Goal: Information Seeking & Learning: Learn about a topic

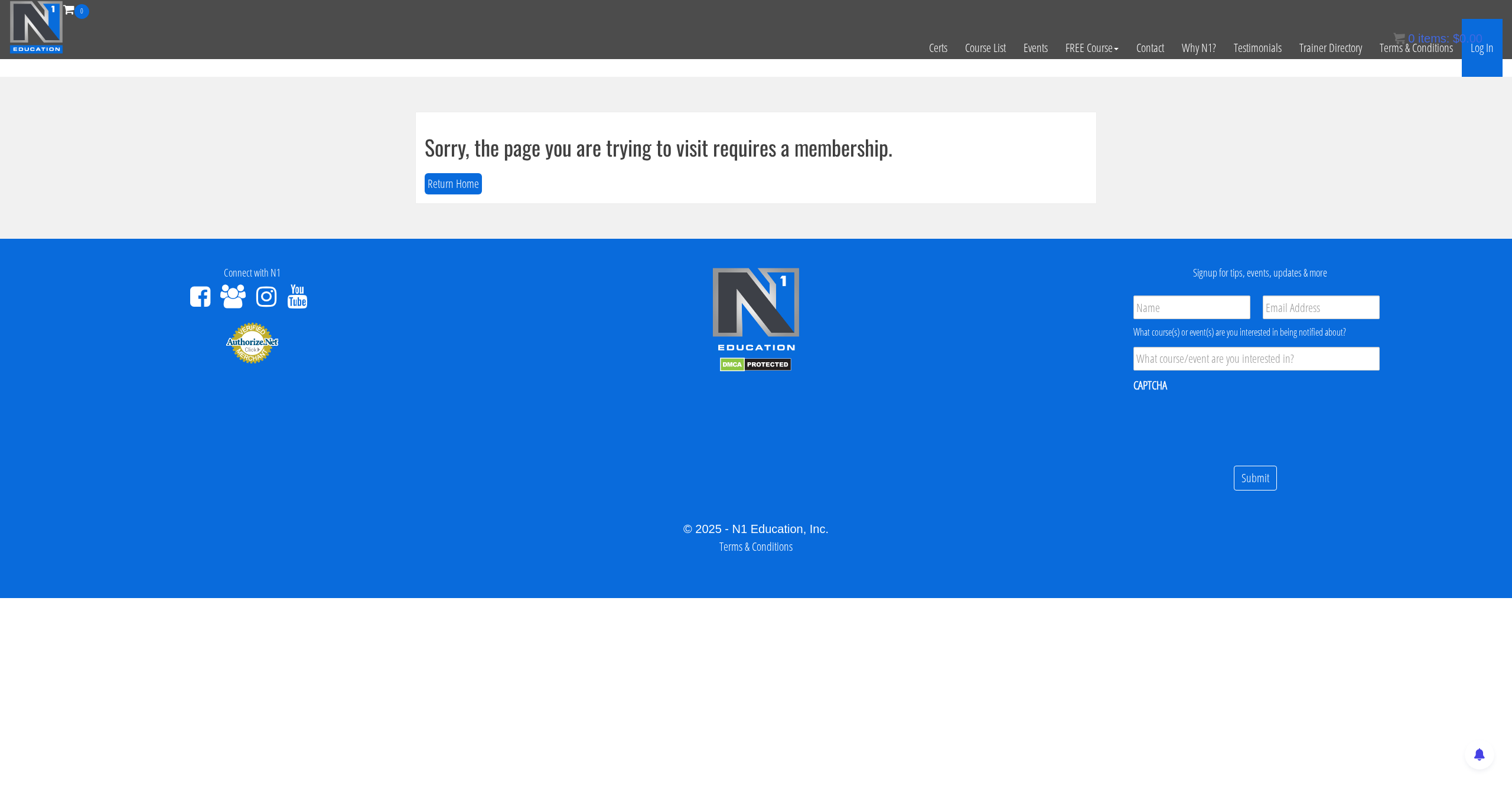
click at [1494, 44] on link "Log In" at bounding box center [1482, 48] width 41 height 58
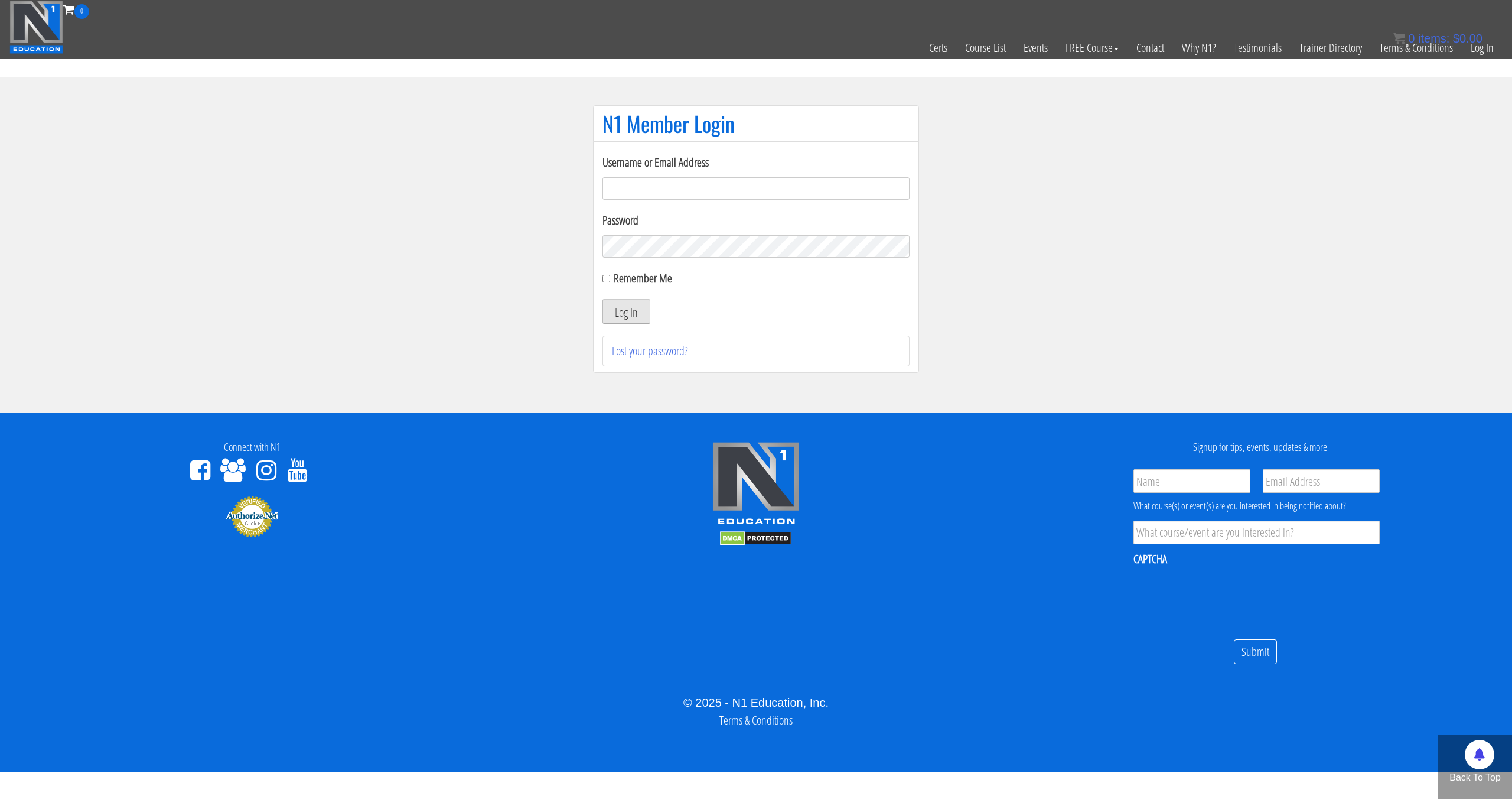
type input "pinedaa24@gmail.com"
click at [641, 313] on button "Log In" at bounding box center [626, 311] width 48 height 25
click at [632, 318] on button "Log In" at bounding box center [626, 311] width 48 height 25
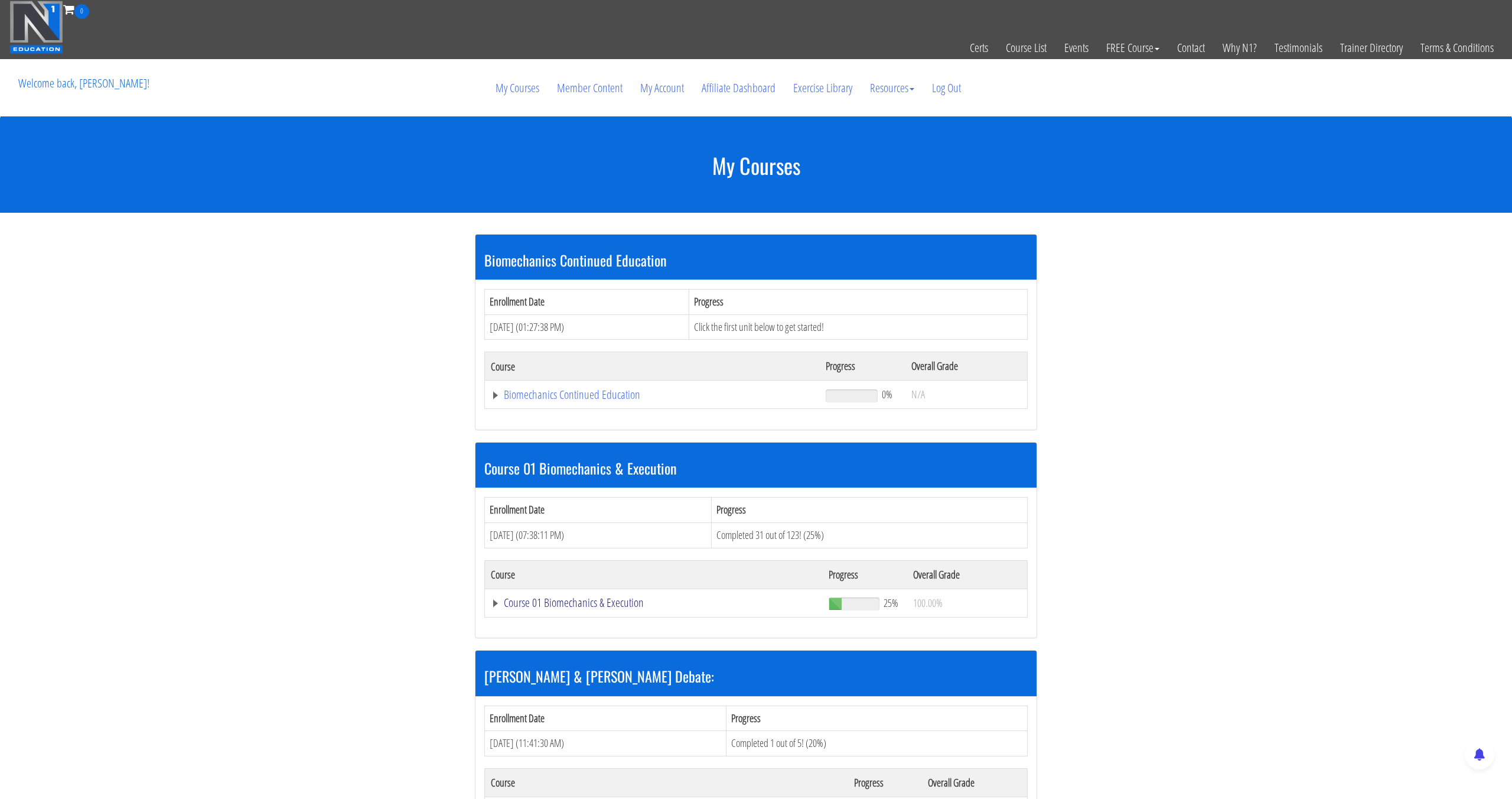
click at [540, 400] on link "Course 01 Biomechanics & Execution" at bounding box center [652, 395] width 323 height 12
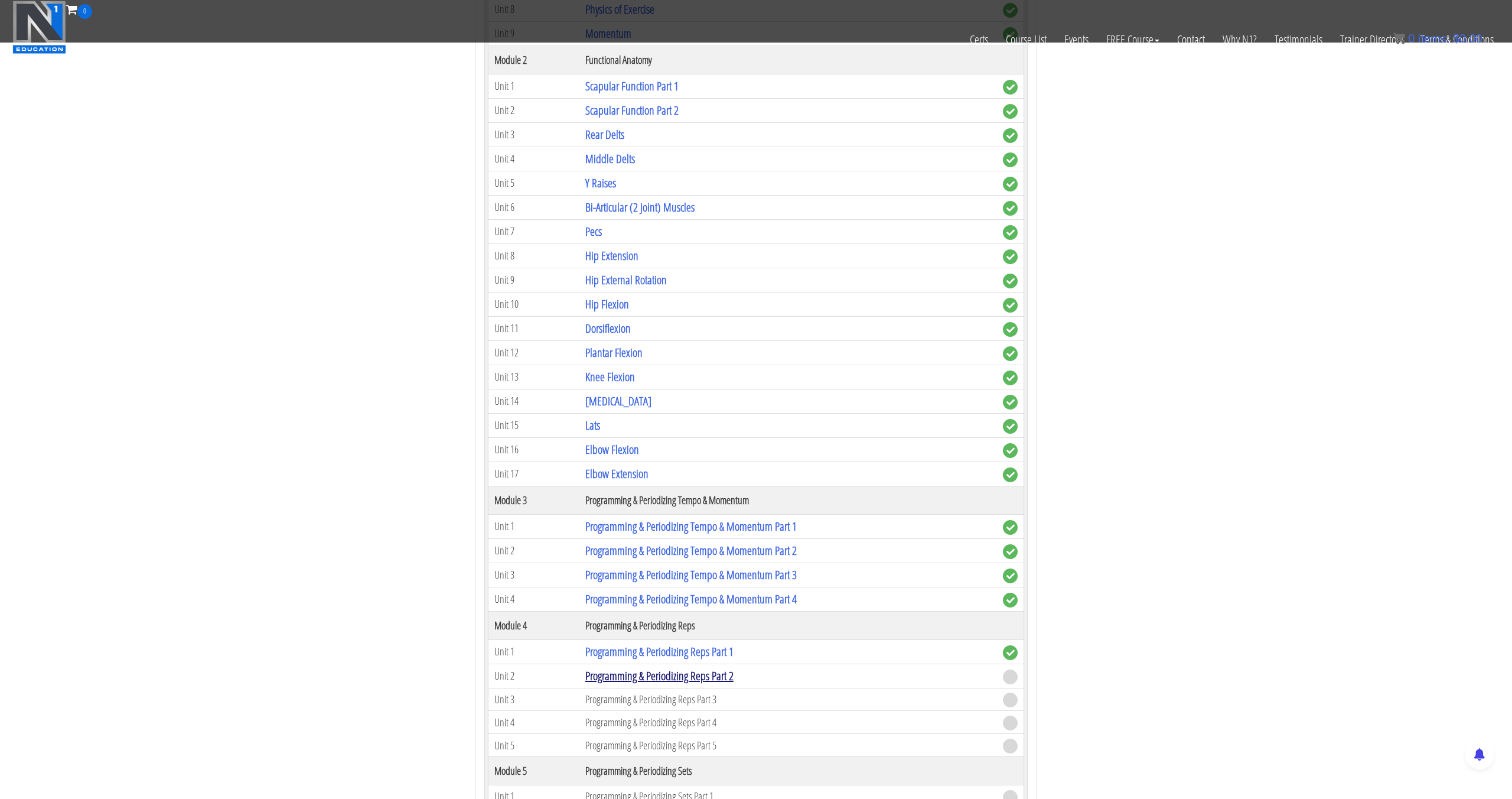
scroll to position [769, 0]
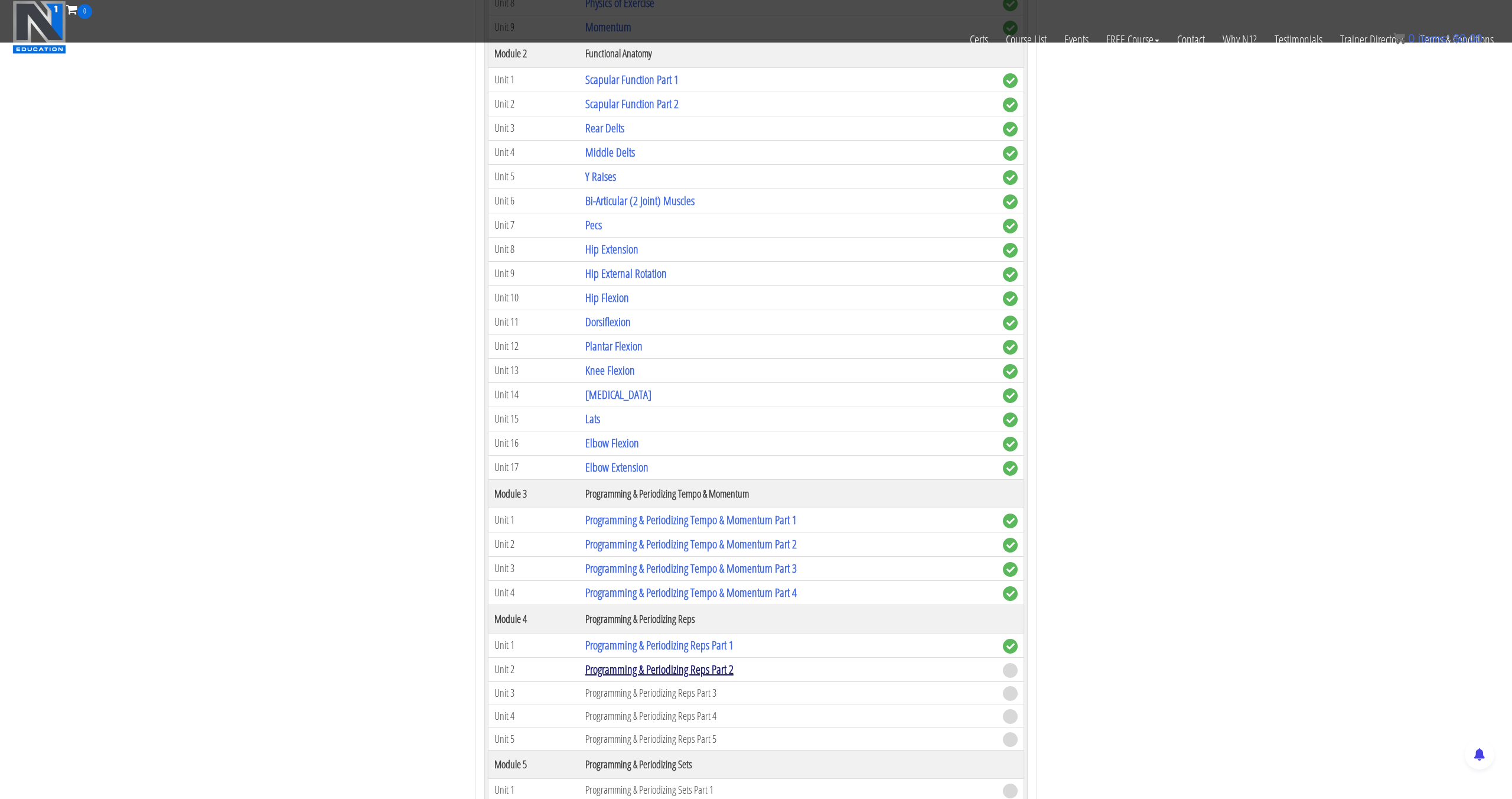
click at [646, 674] on link "Programming & Periodizing Reps Part 2" at bounding box center [659, 669] width 148 height 16
click at [651, 668] on link "Programming & Periodizing Reps Part 2" at bounding box center [659, 669] width 148 height 16
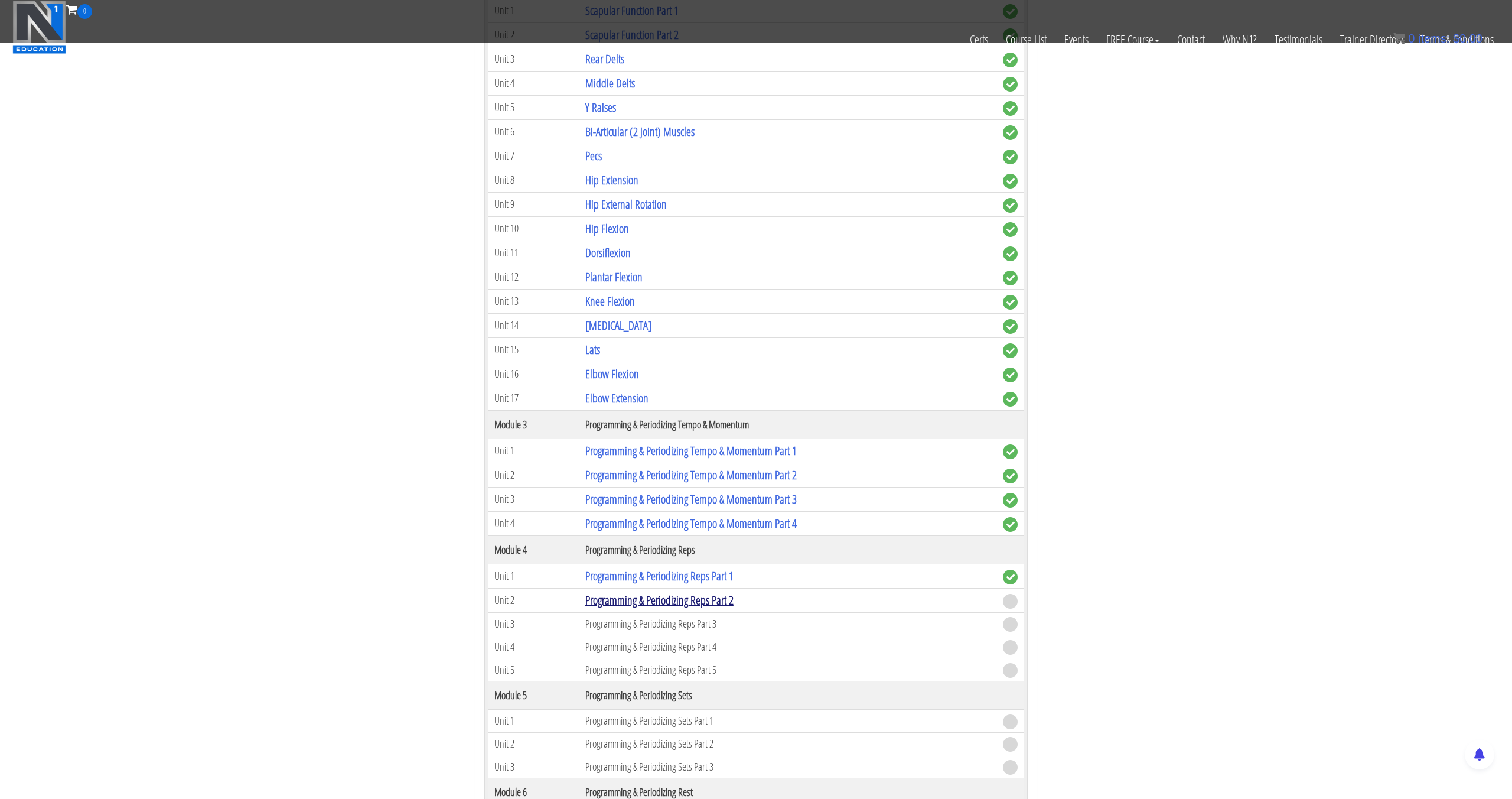
scroll to position [846, 0]
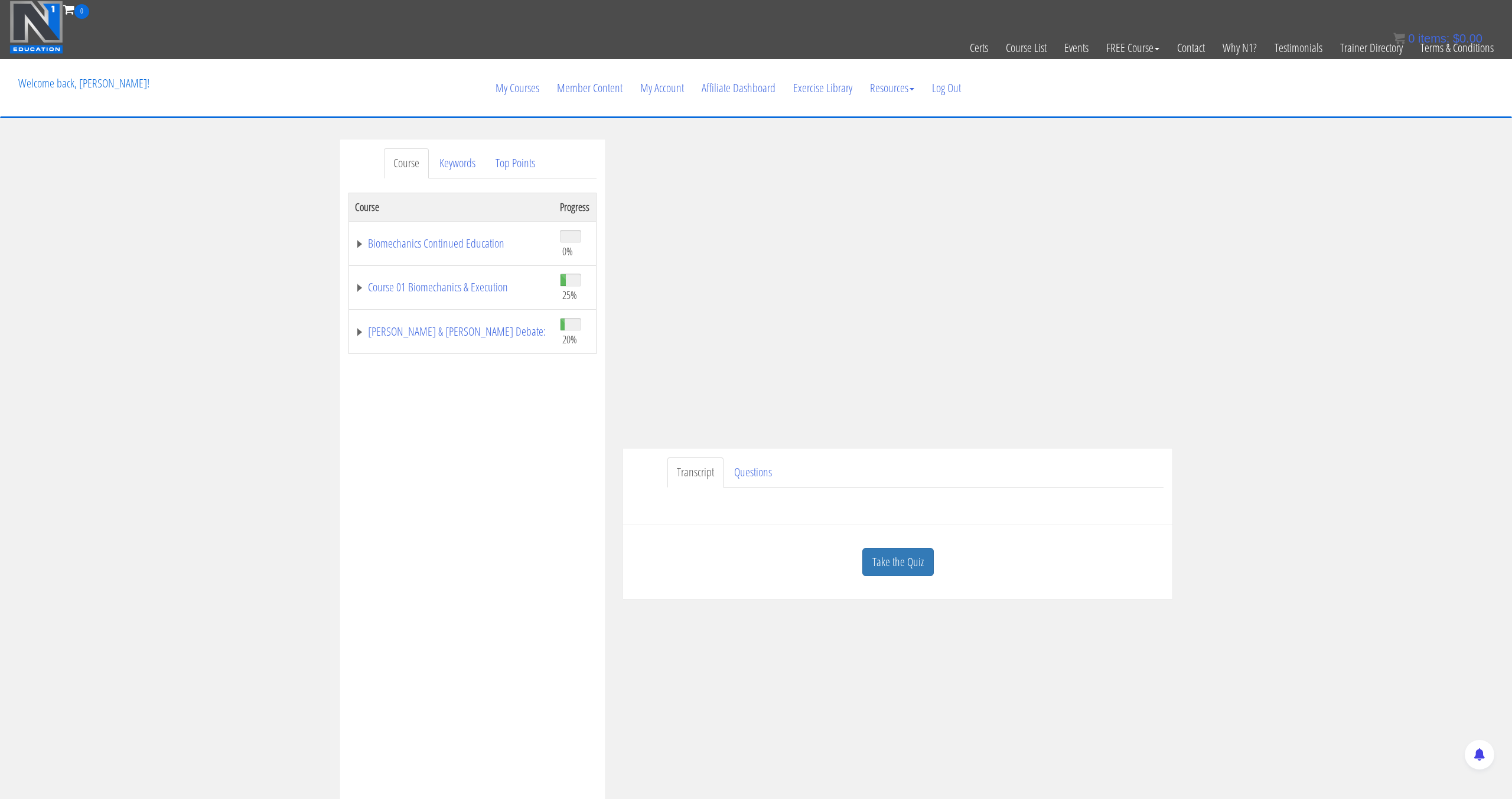
click at [1242, 236] on div "Course Keywords Top Points Course Progress Biomechanics Continued Education 0% …" at bounding box center [756, 474] width 1512 height 668
click at [459, 154] on link "Keywords" at bounding box center [457, 163] width 55 height 30
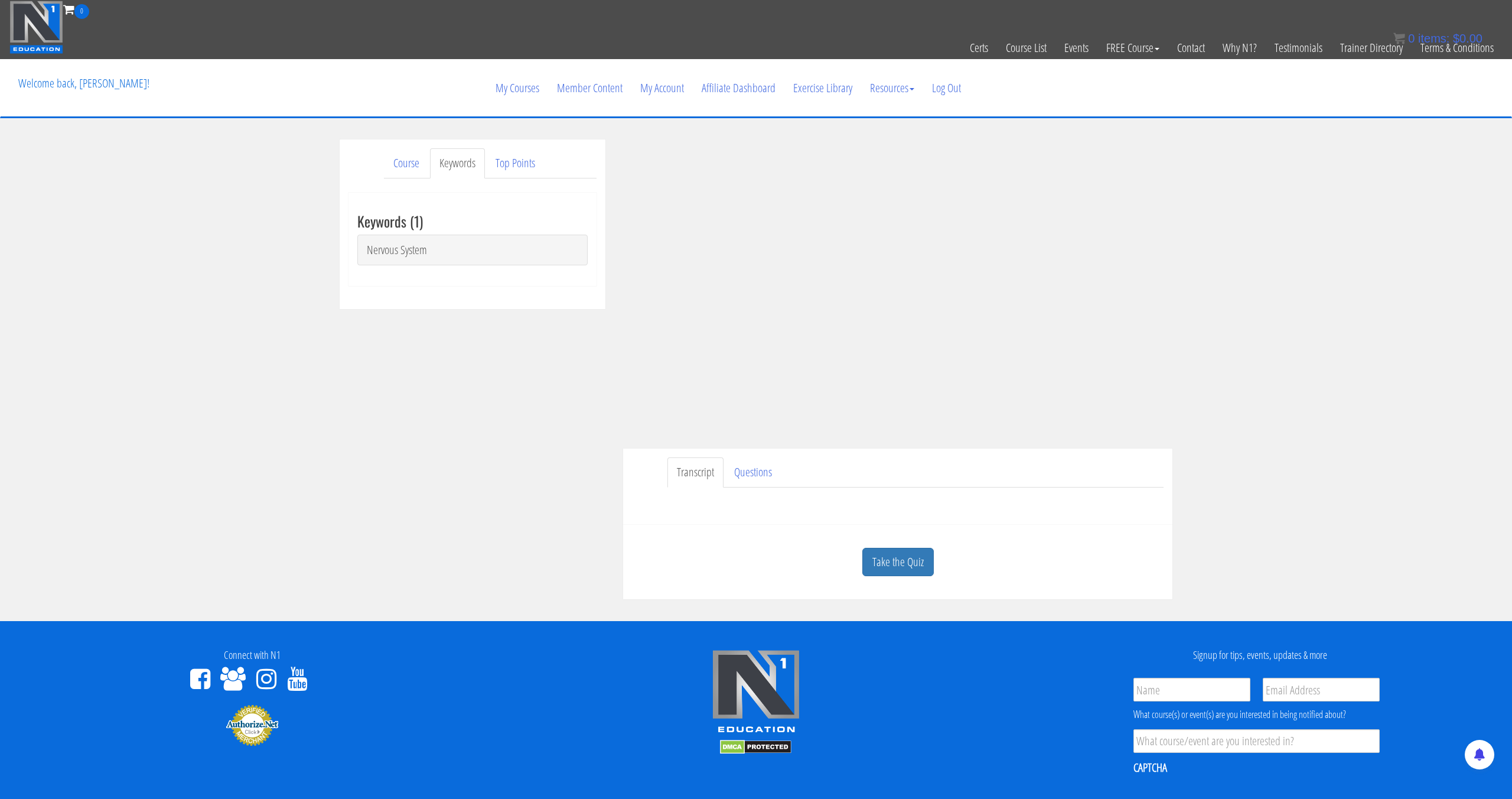
click at [434, 246] on link "Nervous System" at bounding box center [472, 250] width 230 height 31
click at [887, 549] on link "Take the Quiz" at bounding box center [898, 563] width 71 height 29
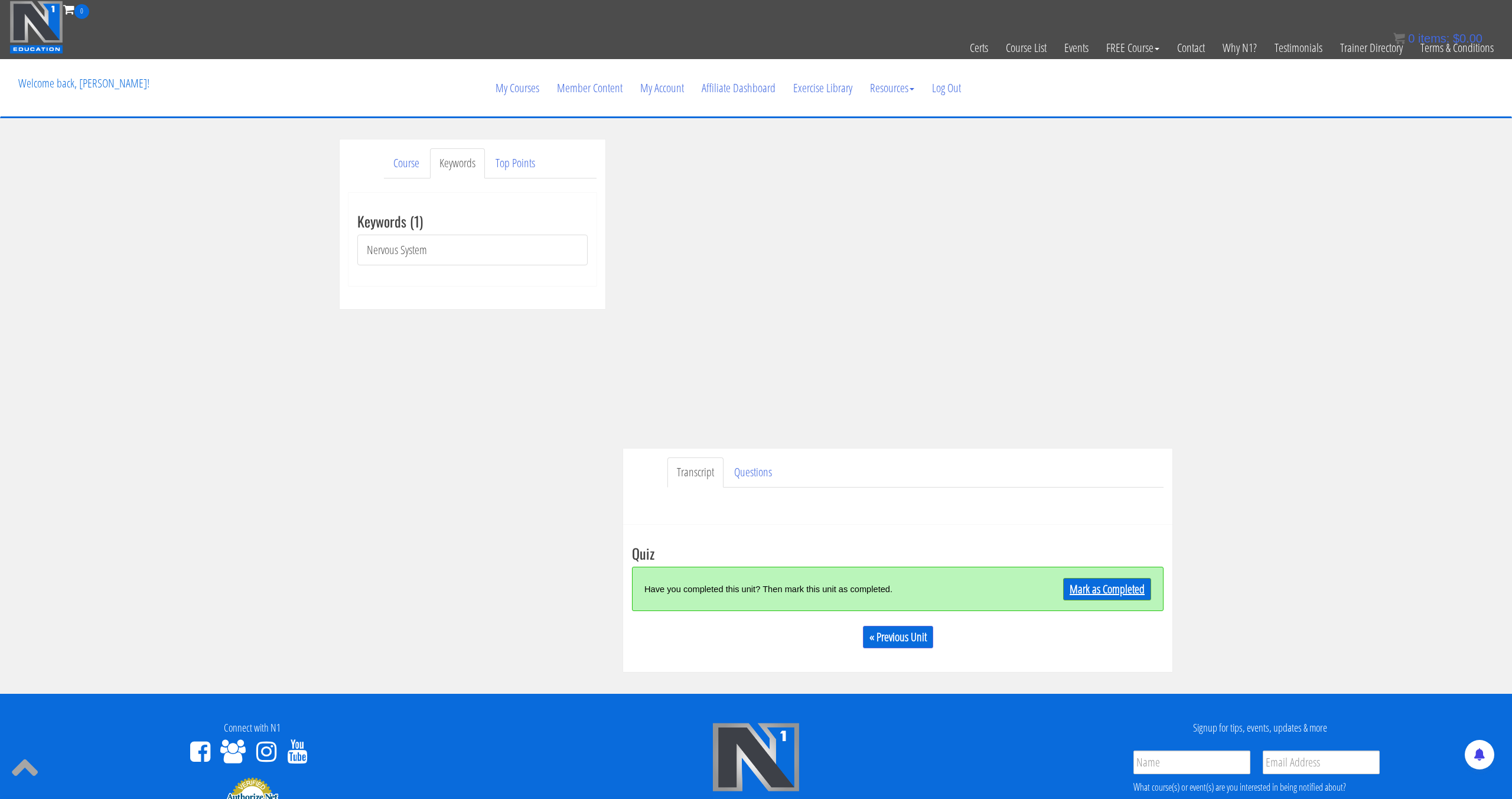
click at [1132, 599] on link "Mark as Completed" at bounding box center [1107, 589] width 88 height 22
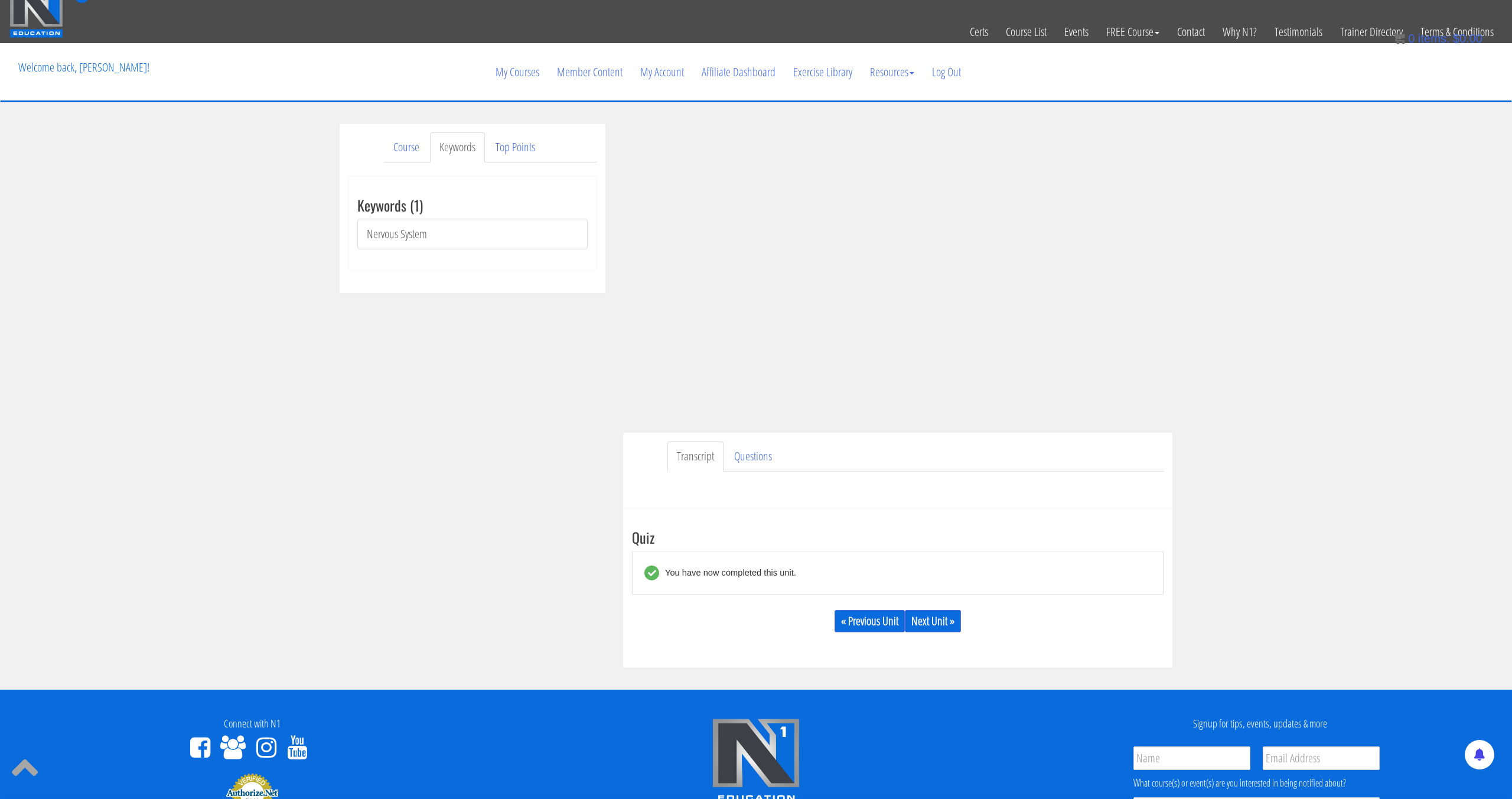
scroll to position [23, 0]
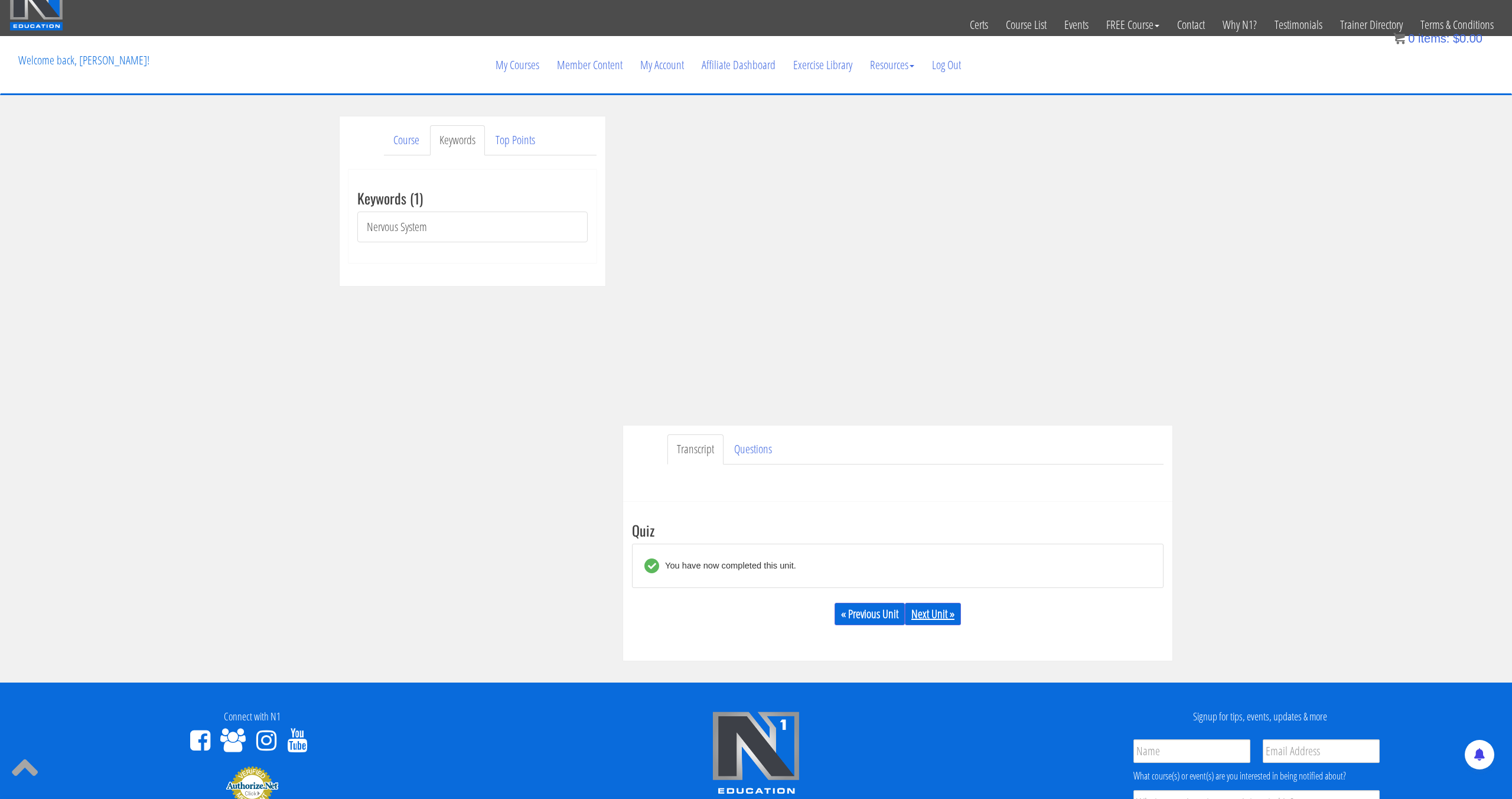
click at [931, 616] on link "Next Unit »" at bounding box center [933, 613] width 56 height 22
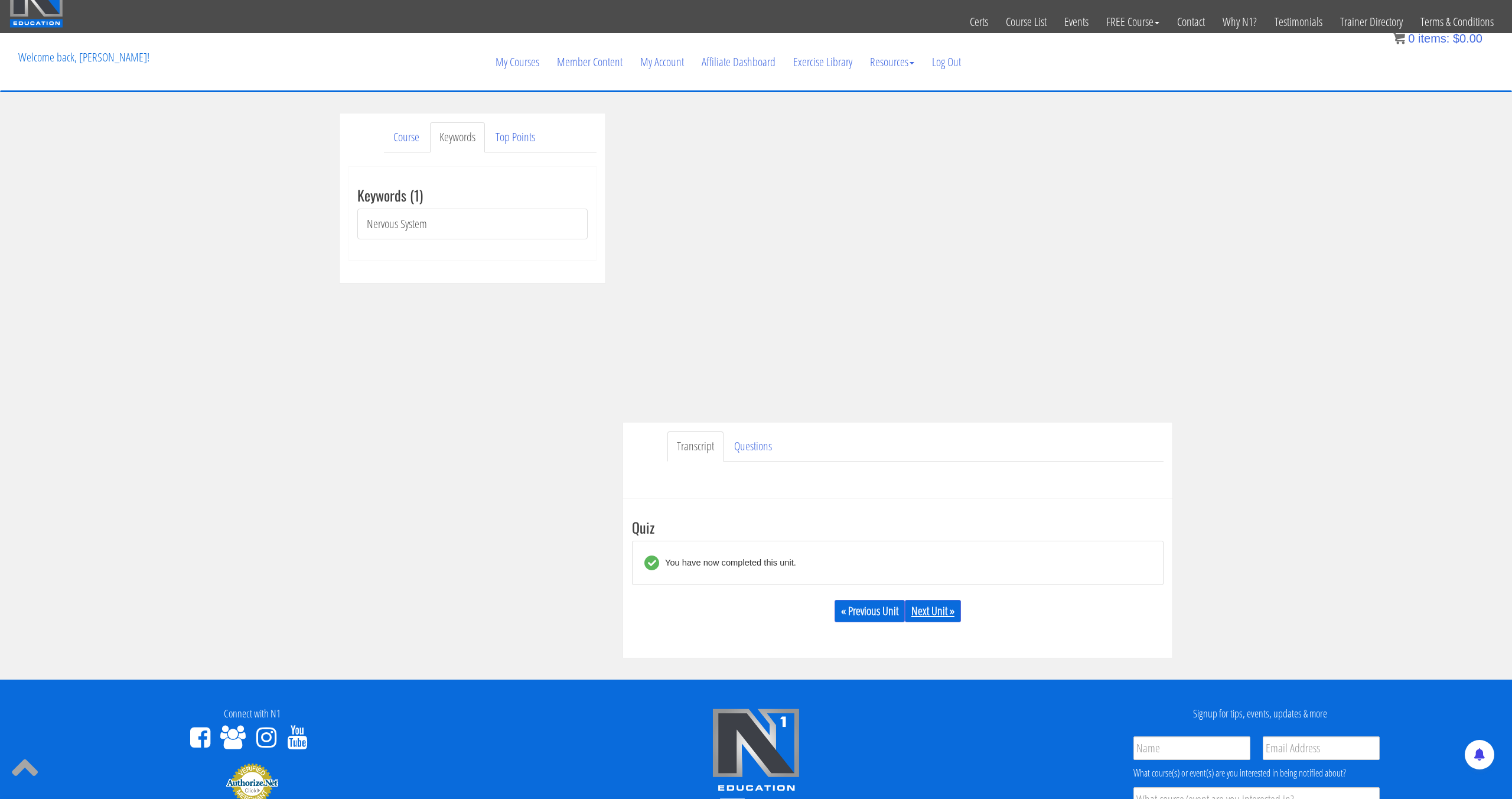
scroll to position [31, 0]
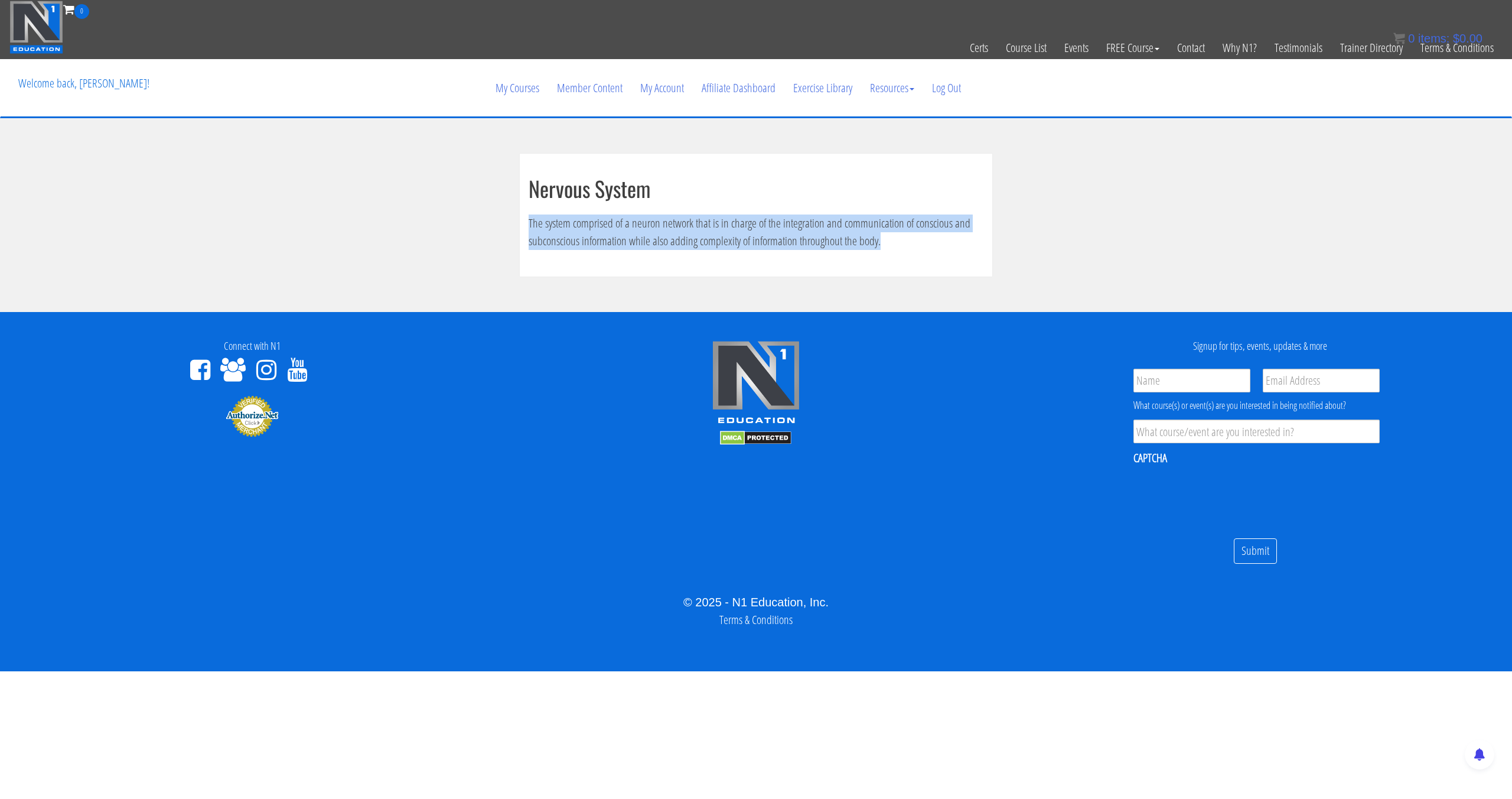
drag, startPoint x: 530, startPoint y: 221, endPoint x: 888, endPoint y: 237, distance: 358.4
click at [888, 237] on p "The system comprised of a neuron network that is in charge of the integration a…" at bounding box center [756, 232] width 455 height 36
copy p "The system comprised of a neuron network that is in charge of the integration a…"
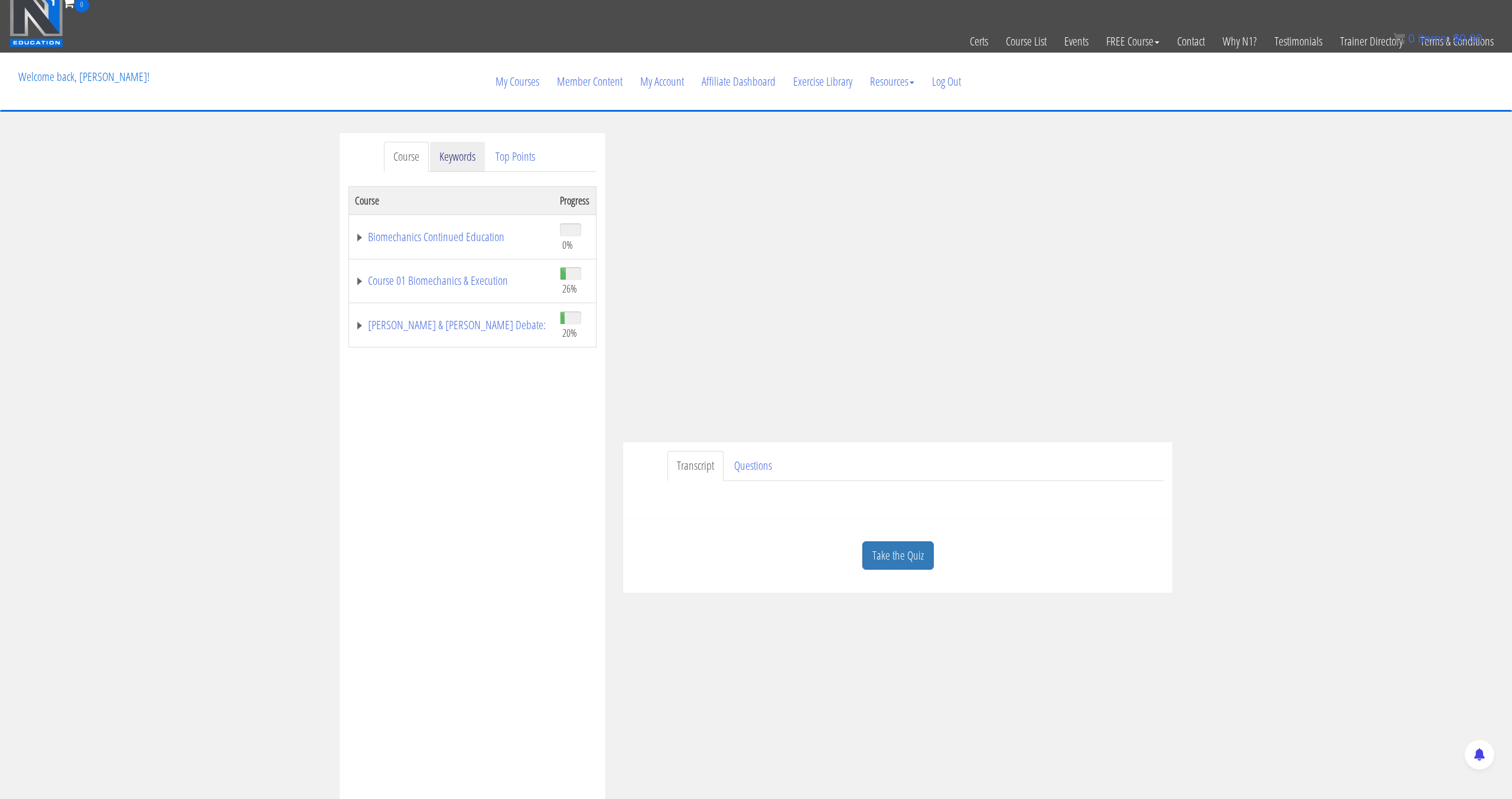
click at [463, 163] on link "Keywords" at bounding box center [457, 157] width 55 height 30
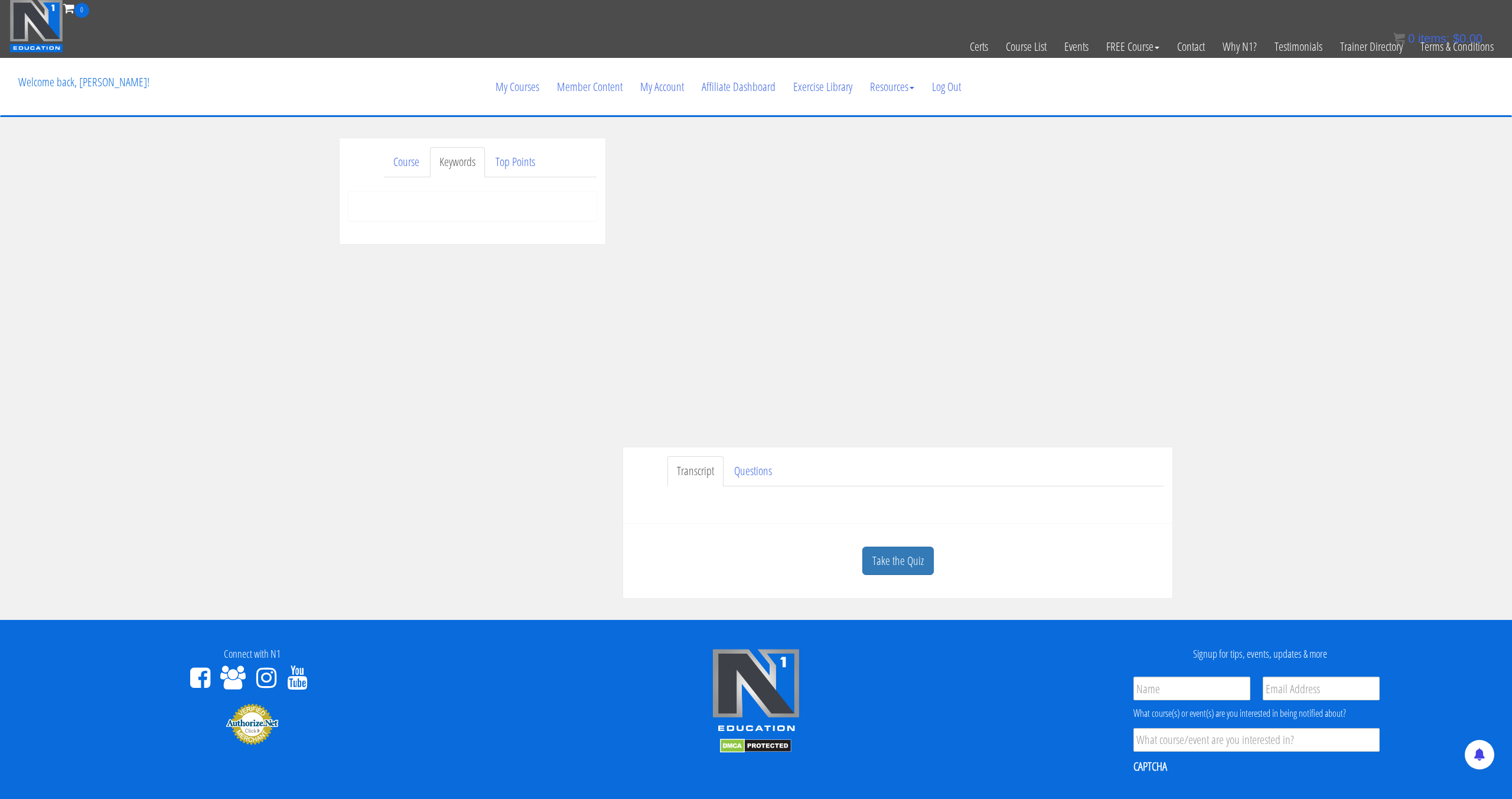
scroll to position [2, 0]
click at [530, 171] on link "Top Points" at bounding box center [515, 161] width 59 height 30
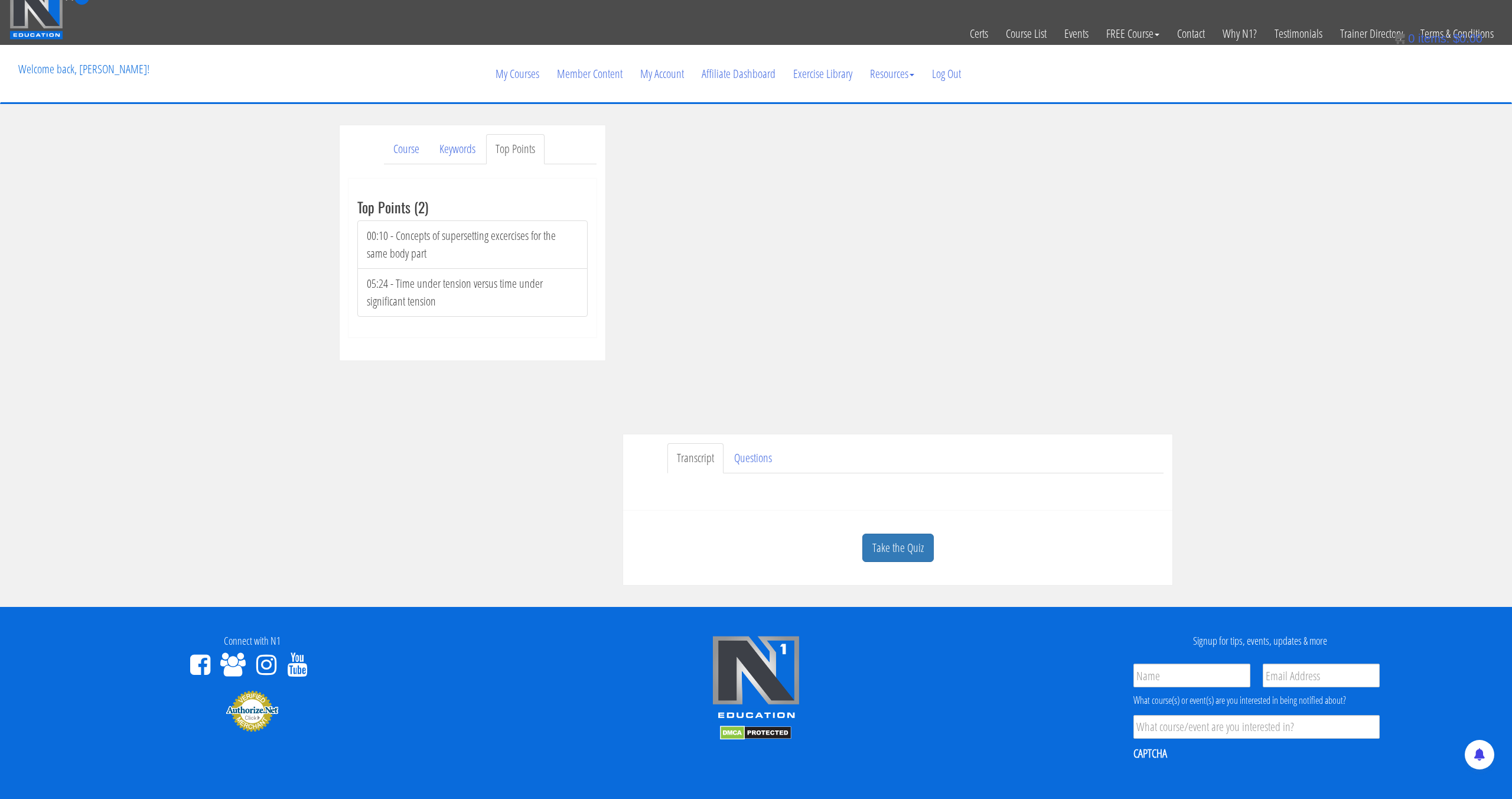
scroll to position [0, 0]
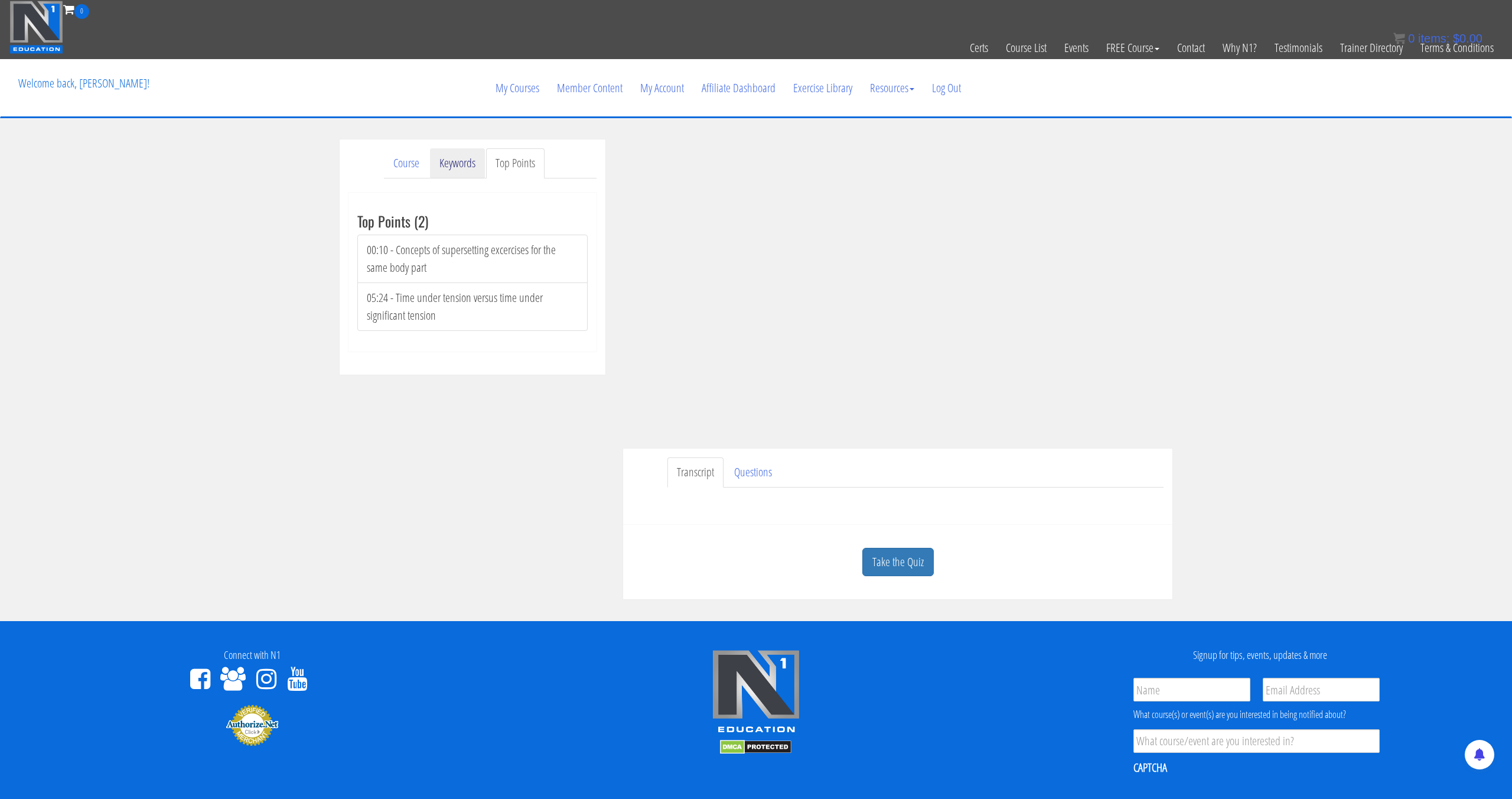
click at [481, 164] on link "Keywords" at bounding box center [457, 163] width 55 height 30
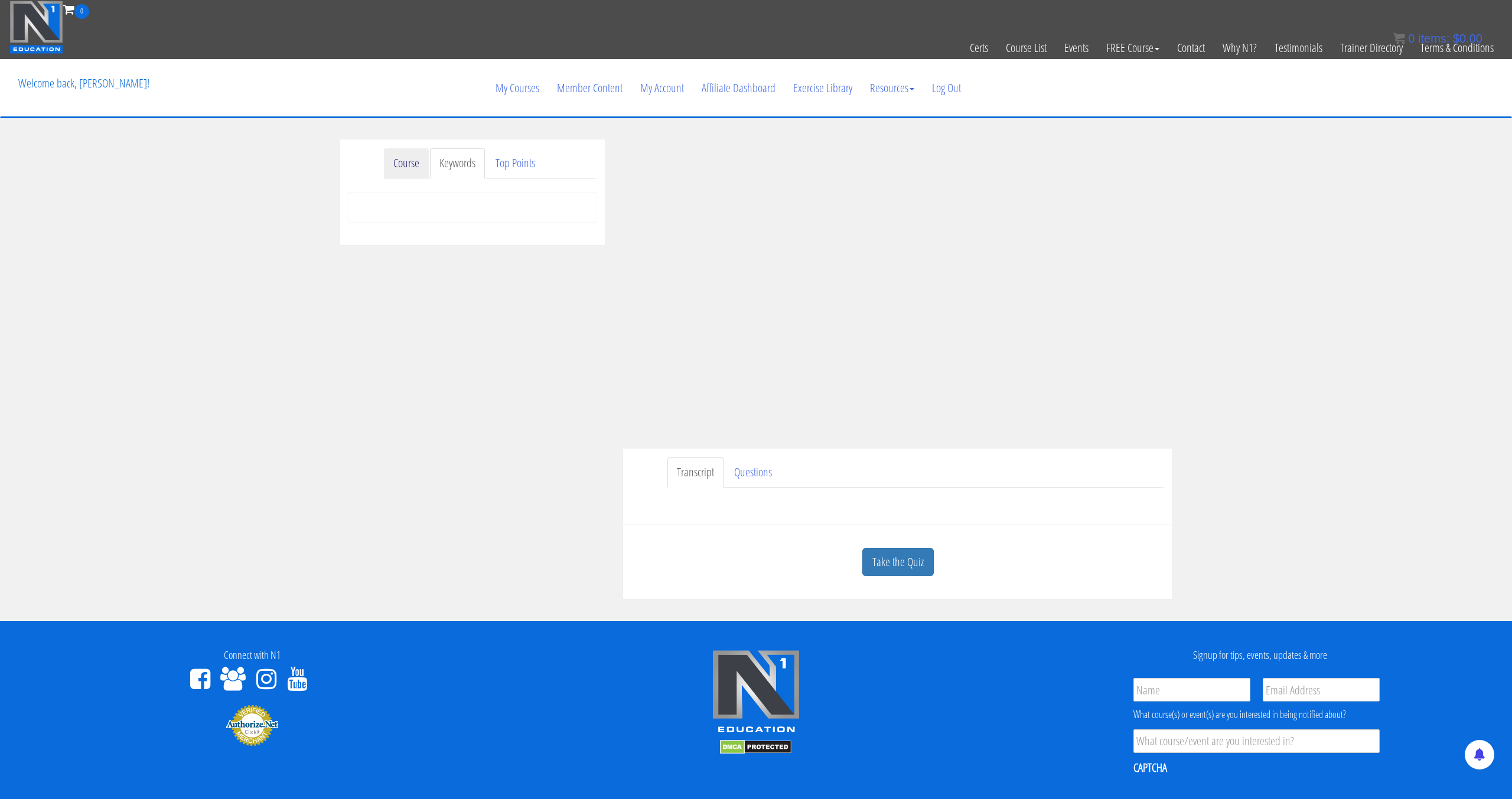
click at [418, 165] on link "Course" at bounding box center [406, 163] width 45 height 30
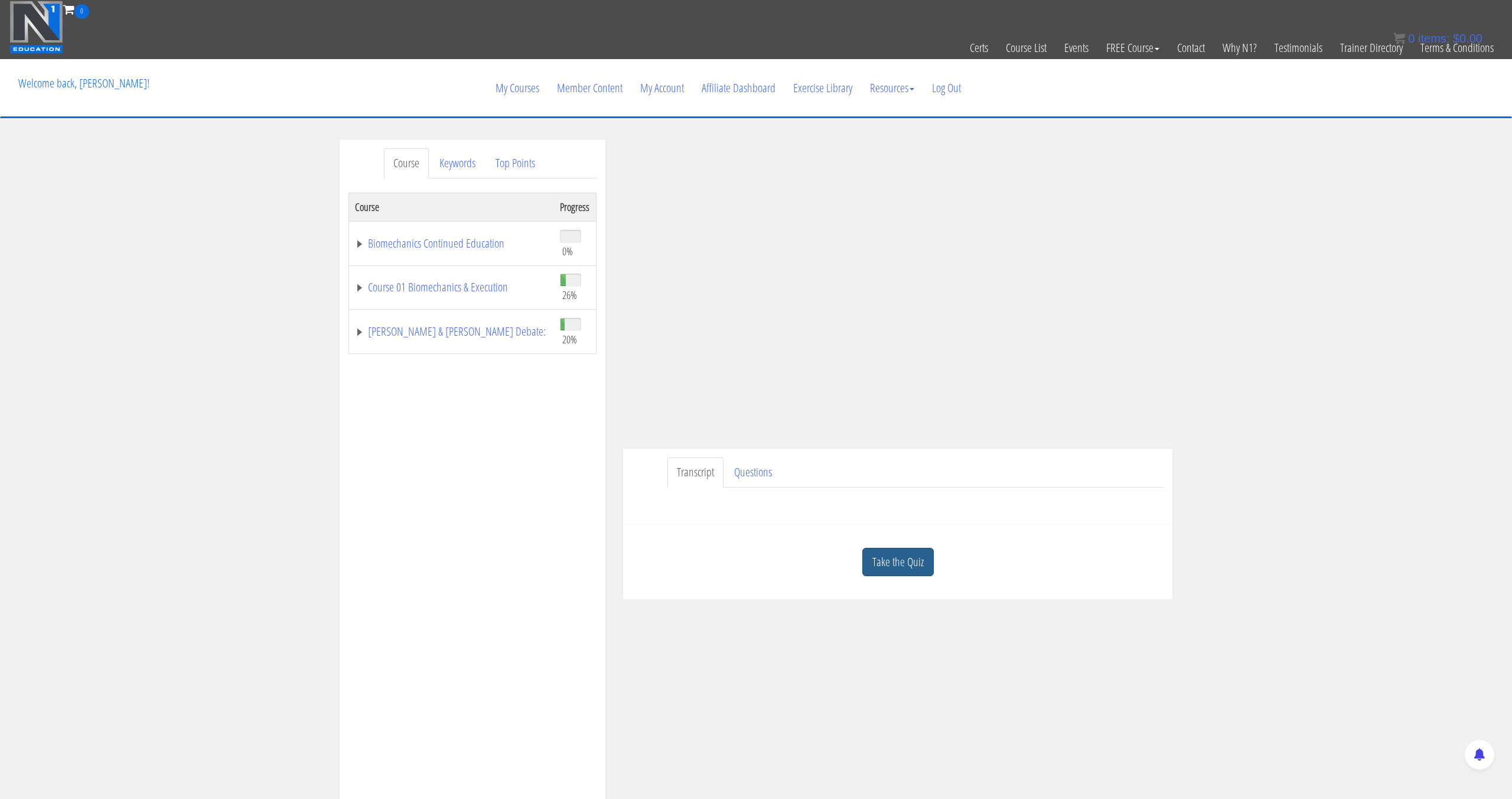
click at [895, 575] on link "Take the Quiz" at bounding box center [898, 563] width 71 height 29
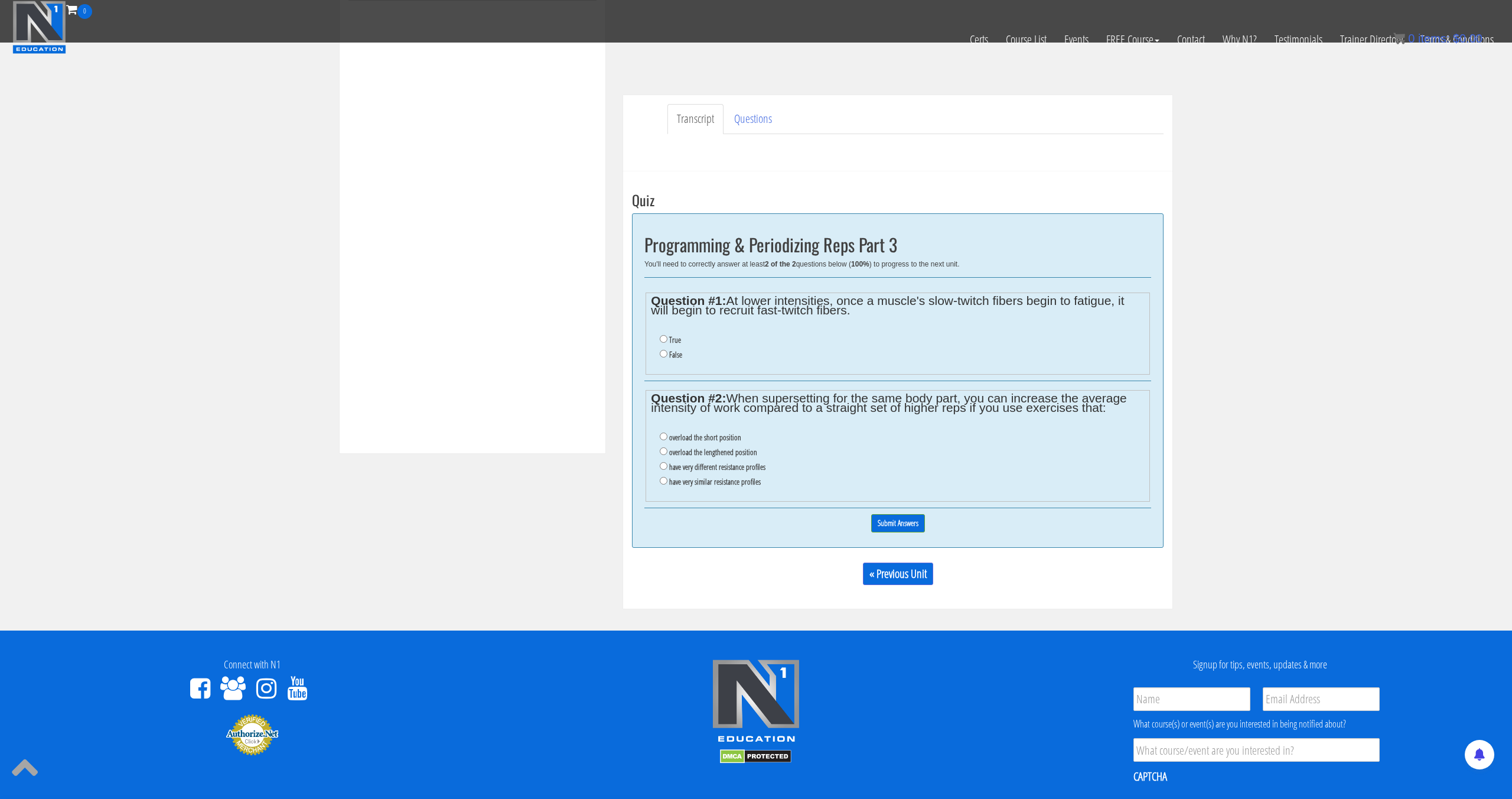
scroll to position [296, 0]
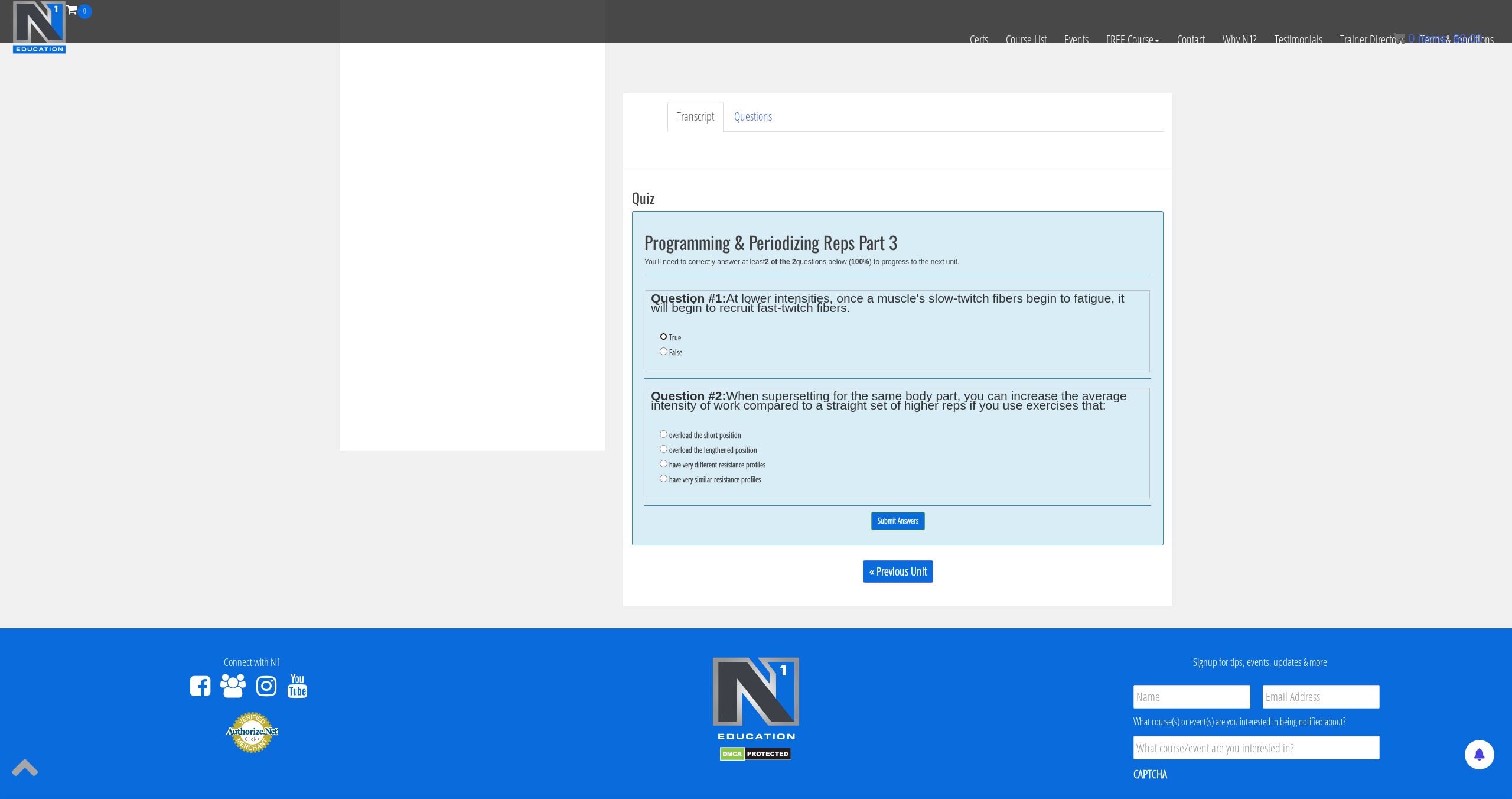
click at [664, 339] on input "True" at bounding box center [663, 336] width 8 height 8
radio input "true"
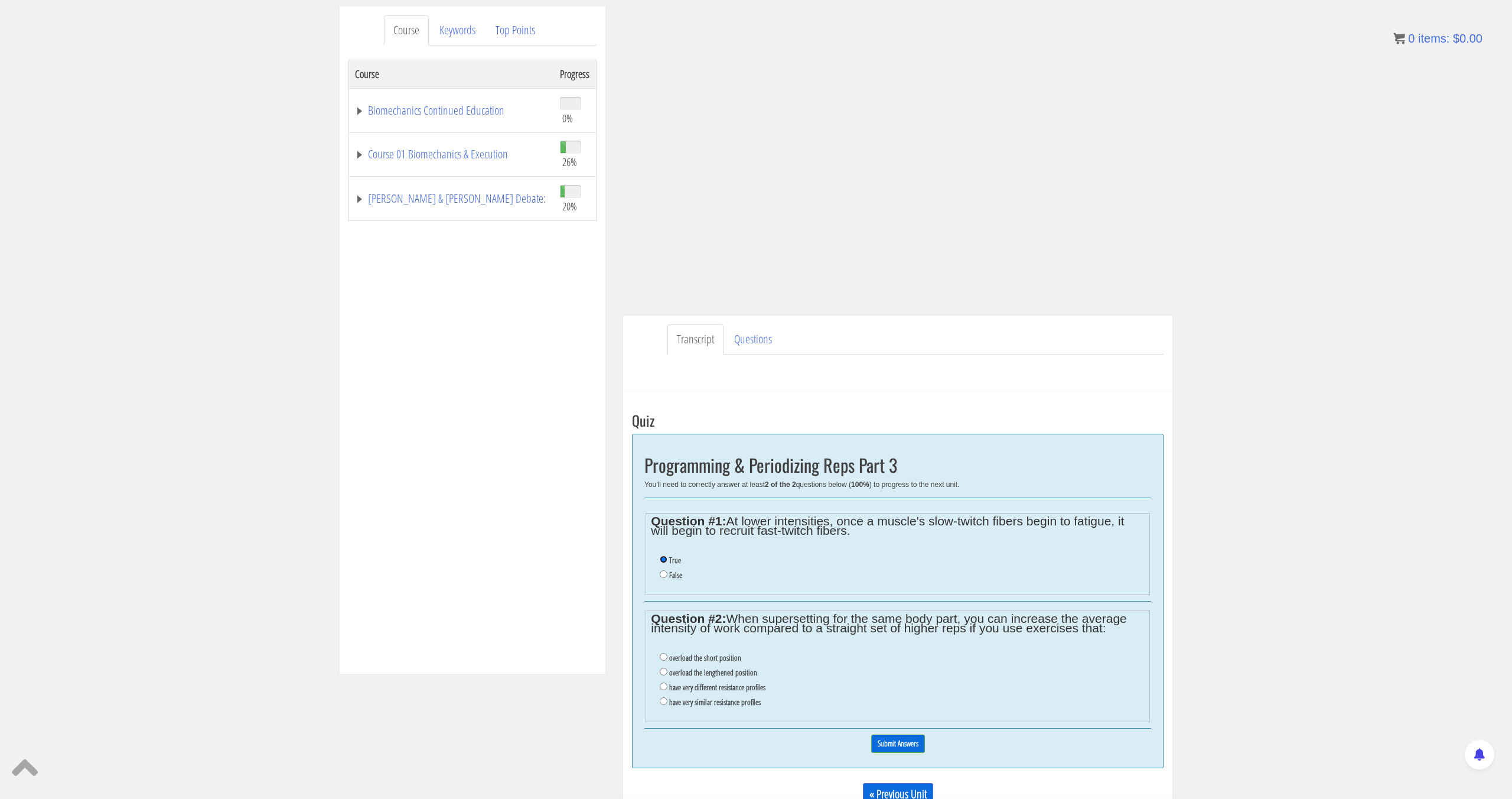
scroll to position [135, 0]
click at [682, 681] on label "have very different resistance profiles" at bounding box center [717, 685] width 96 height 10
click at [667, 681] on input "have very different resistance profiles" at bounding box center [663, 683] width 8 height 8
radio input "true"
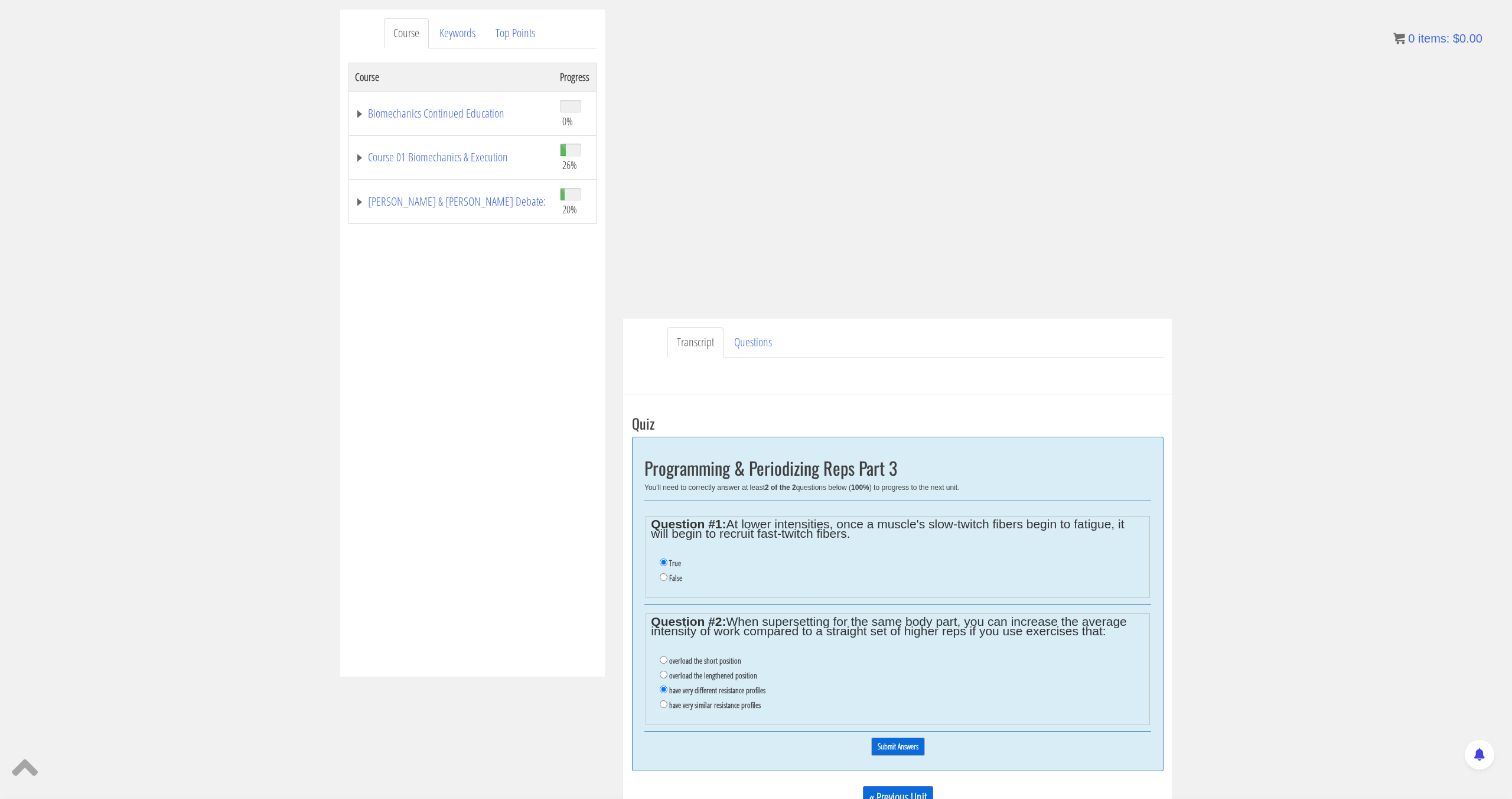
click at [893, 748] on input "Submit Answers" at bounding box center [898, 746] width 54 height 18
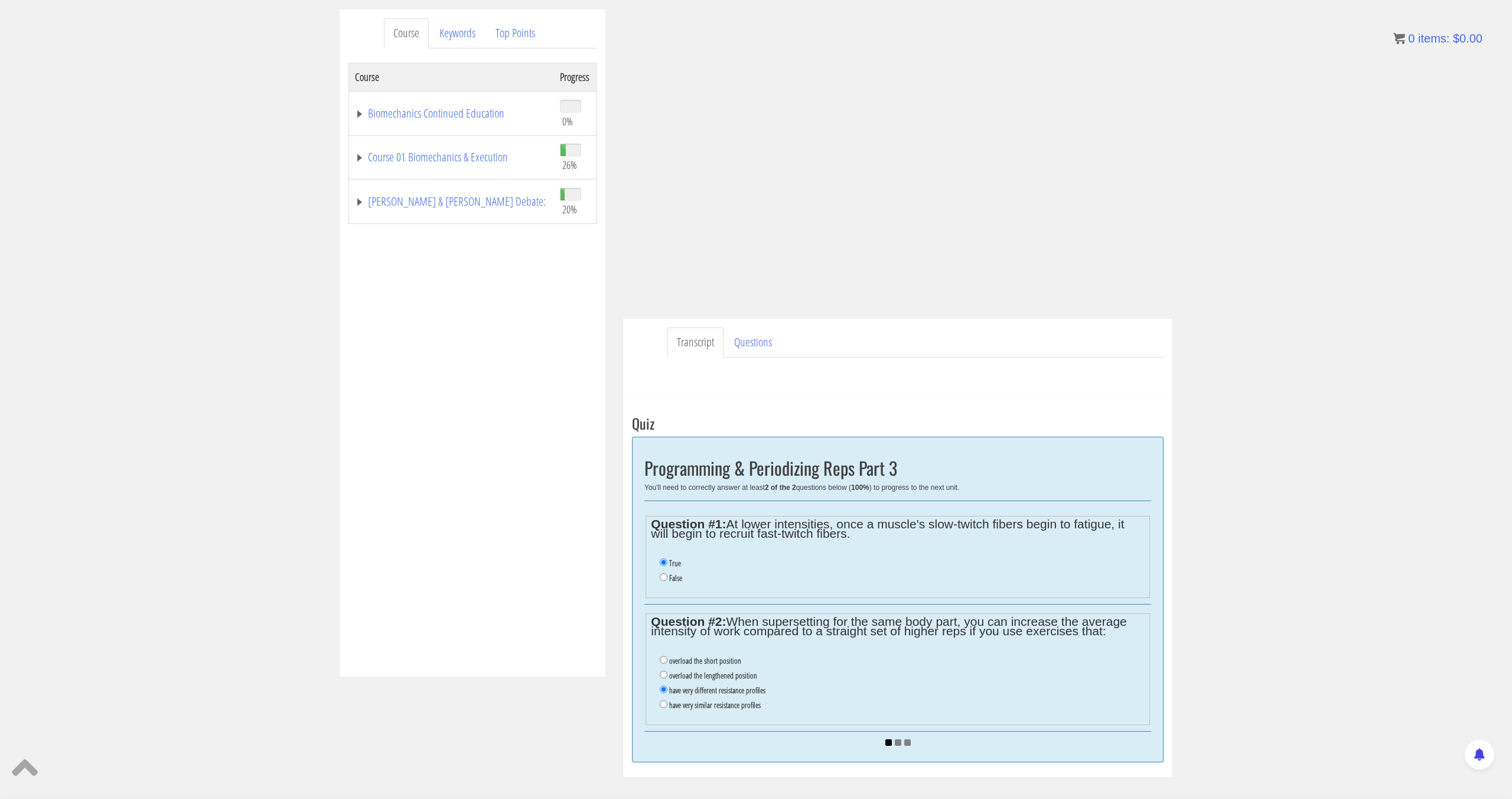
scroll to position [131, 0]
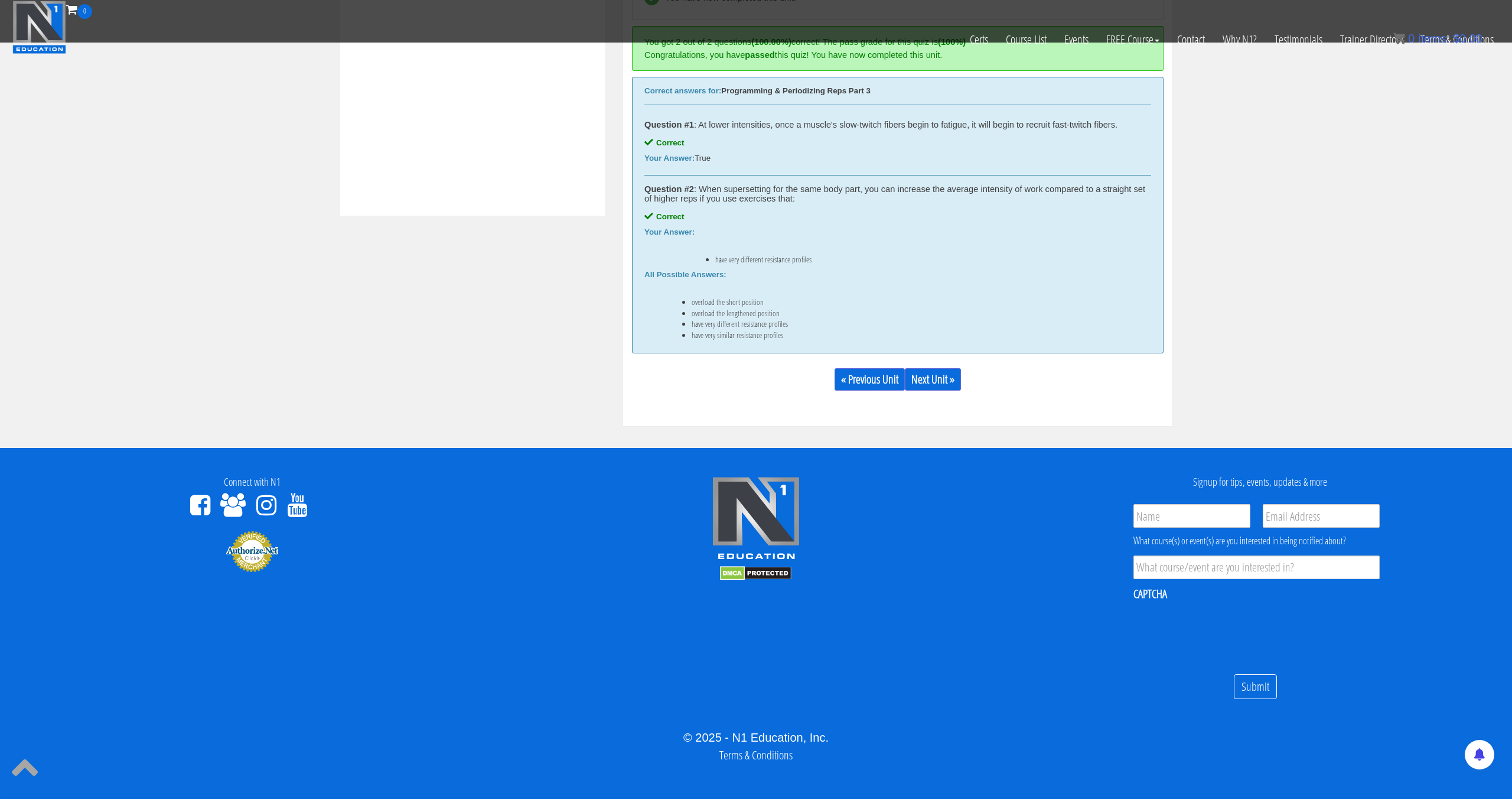
scroll to position [540, 0]
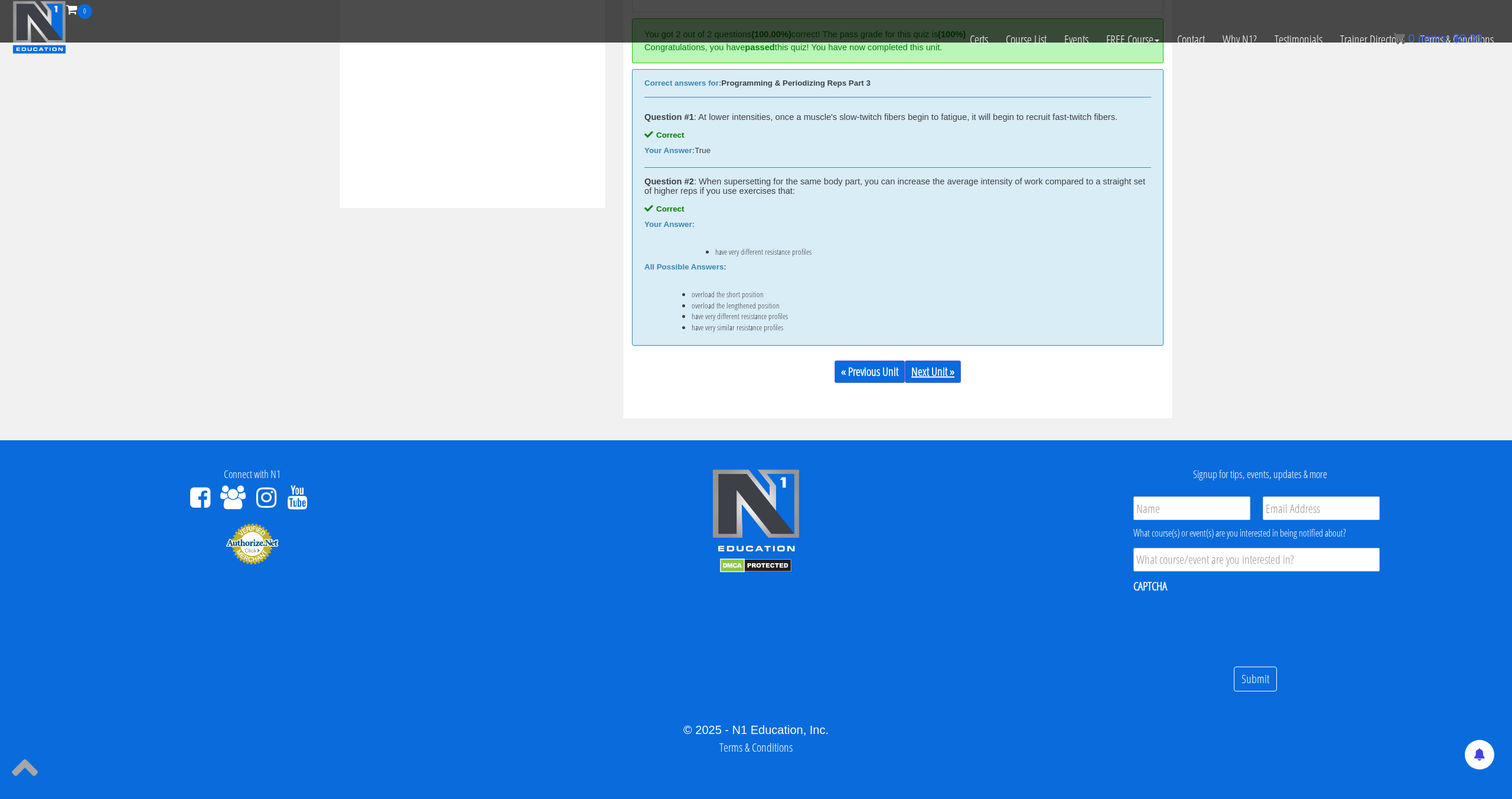
click at [937, 364] on link "Next Unit »" at bounding box center [933, 371] width 56 height 22
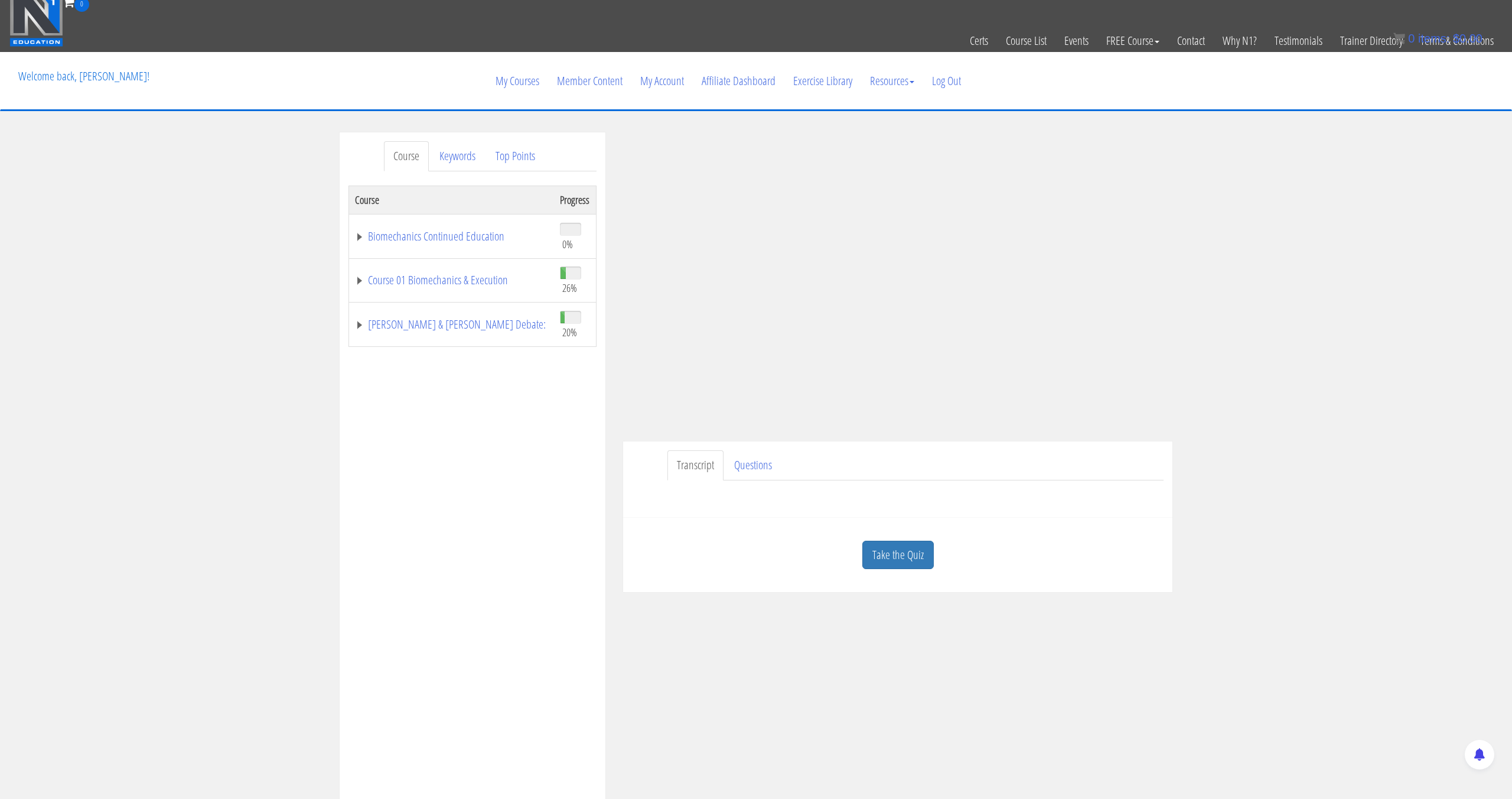
scroll to position [16, 0]
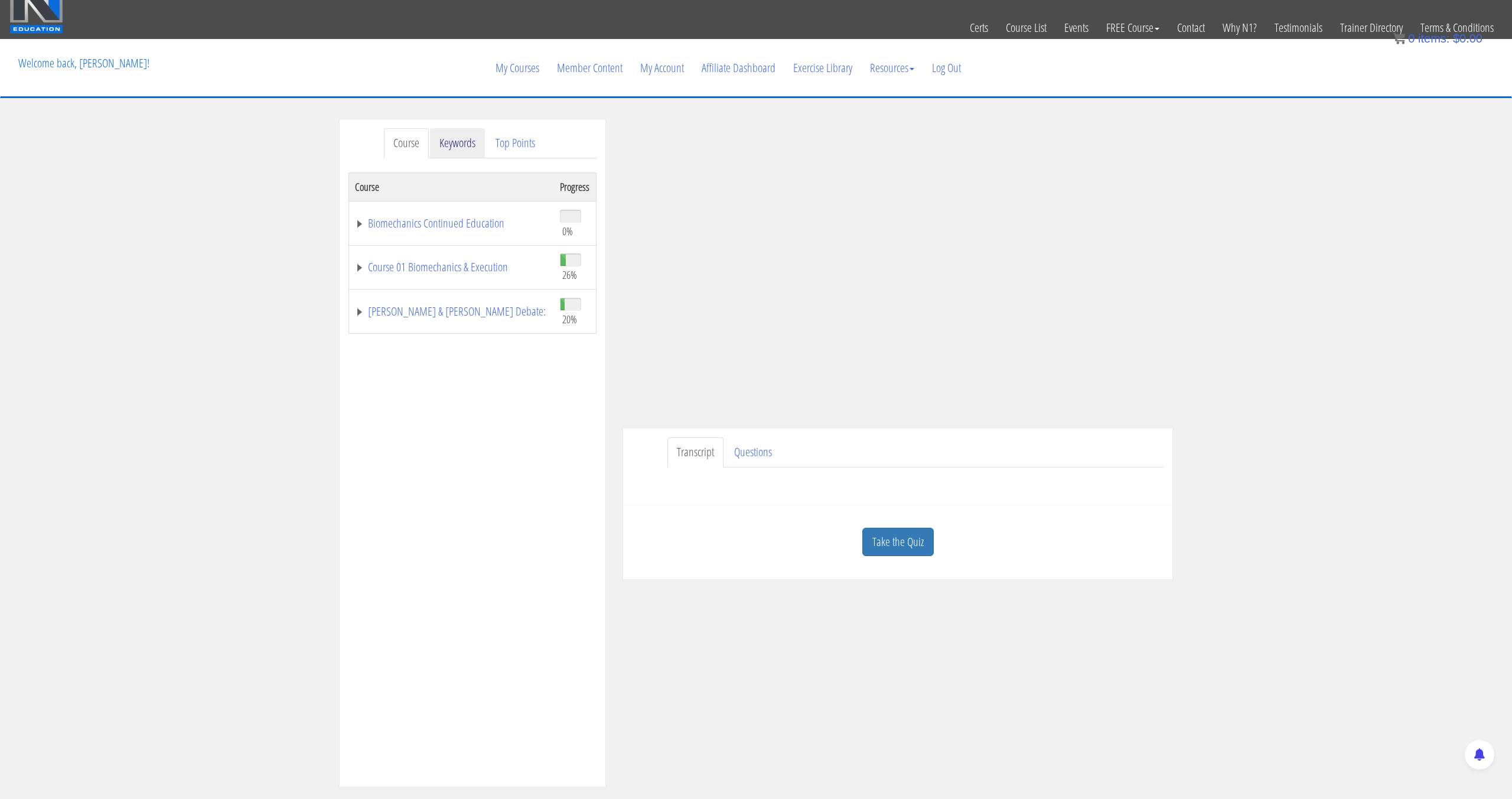
click at [455, 156] on link "Keywords" at bounding box center [457, 143] width 55 height 30
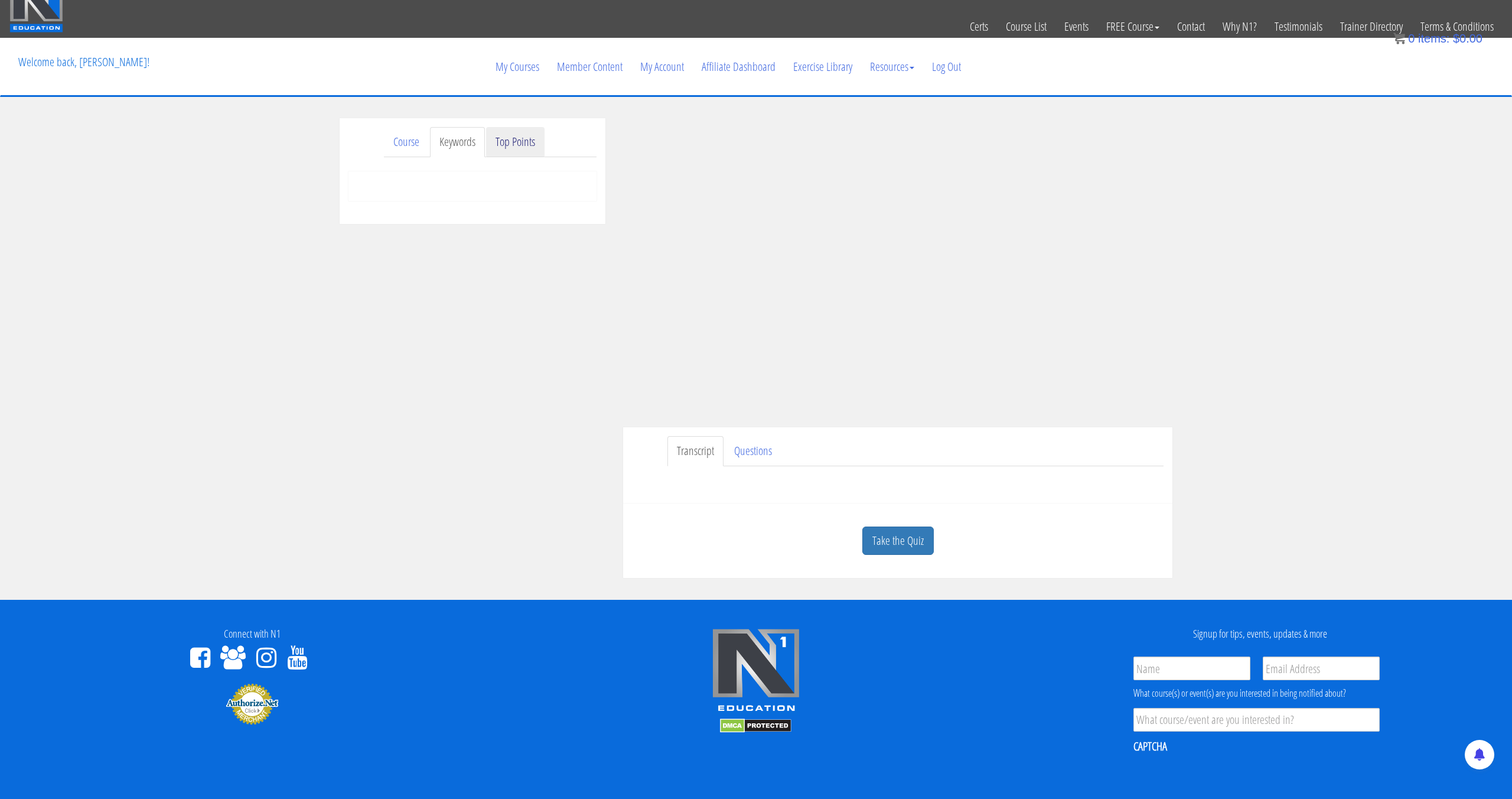
click at [511, 142] on link "Top Points" at bounding box center [515, 142] width 59 height 30
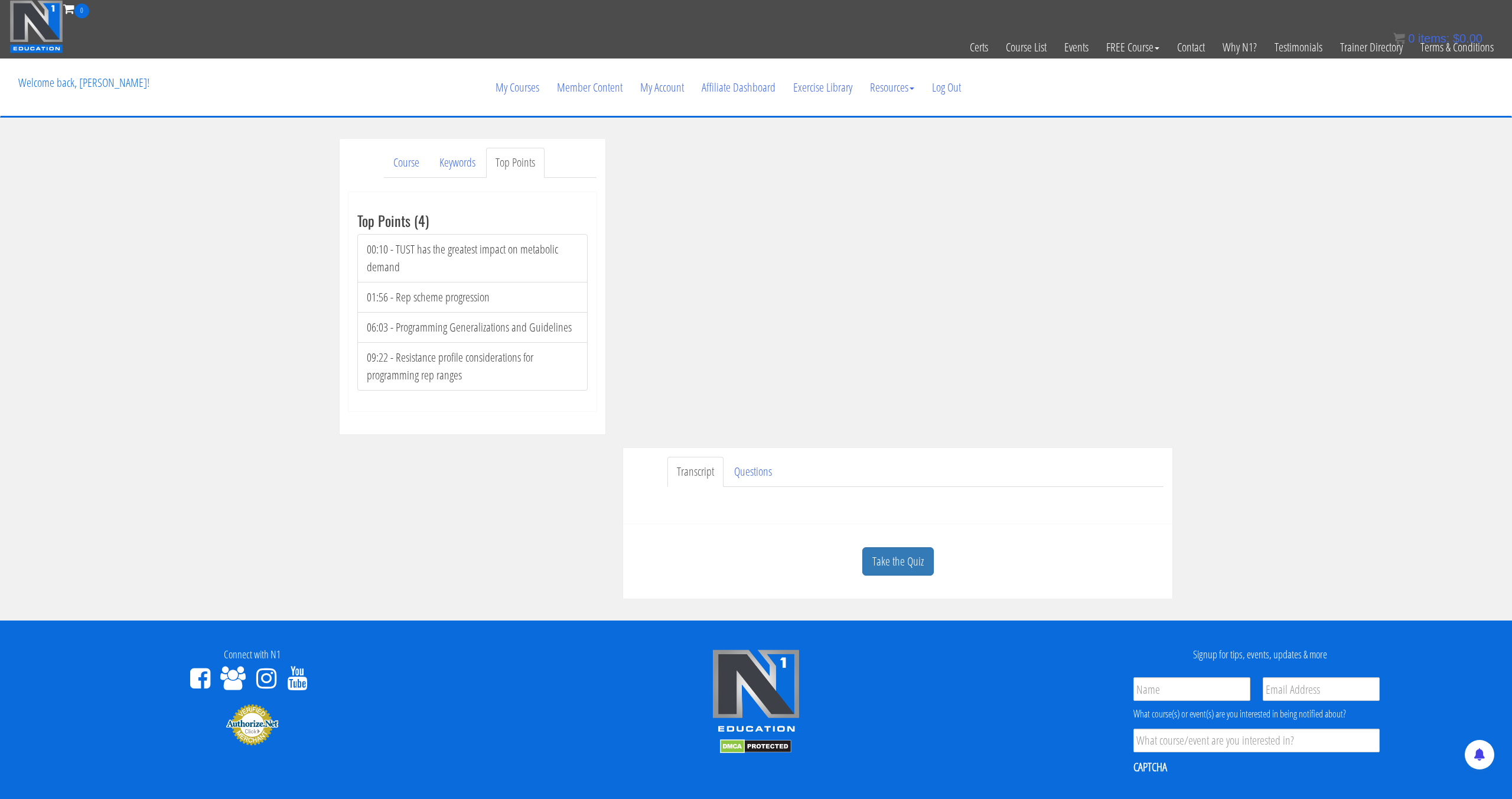
scroll to position [0, 0]
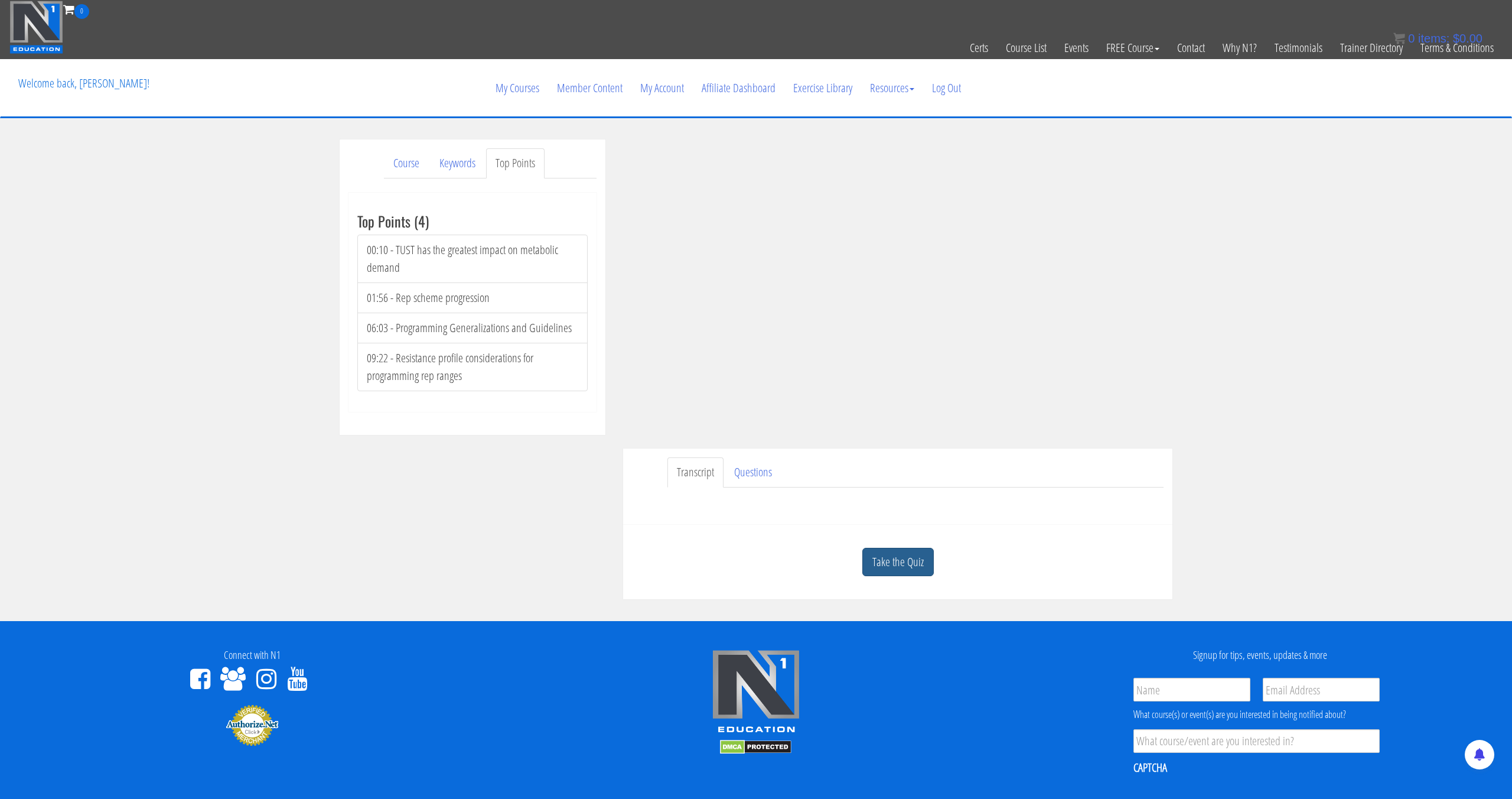
click at [883, 559] on link "Take the Quiz" at bounding box center [898, 563] width 71 height 29
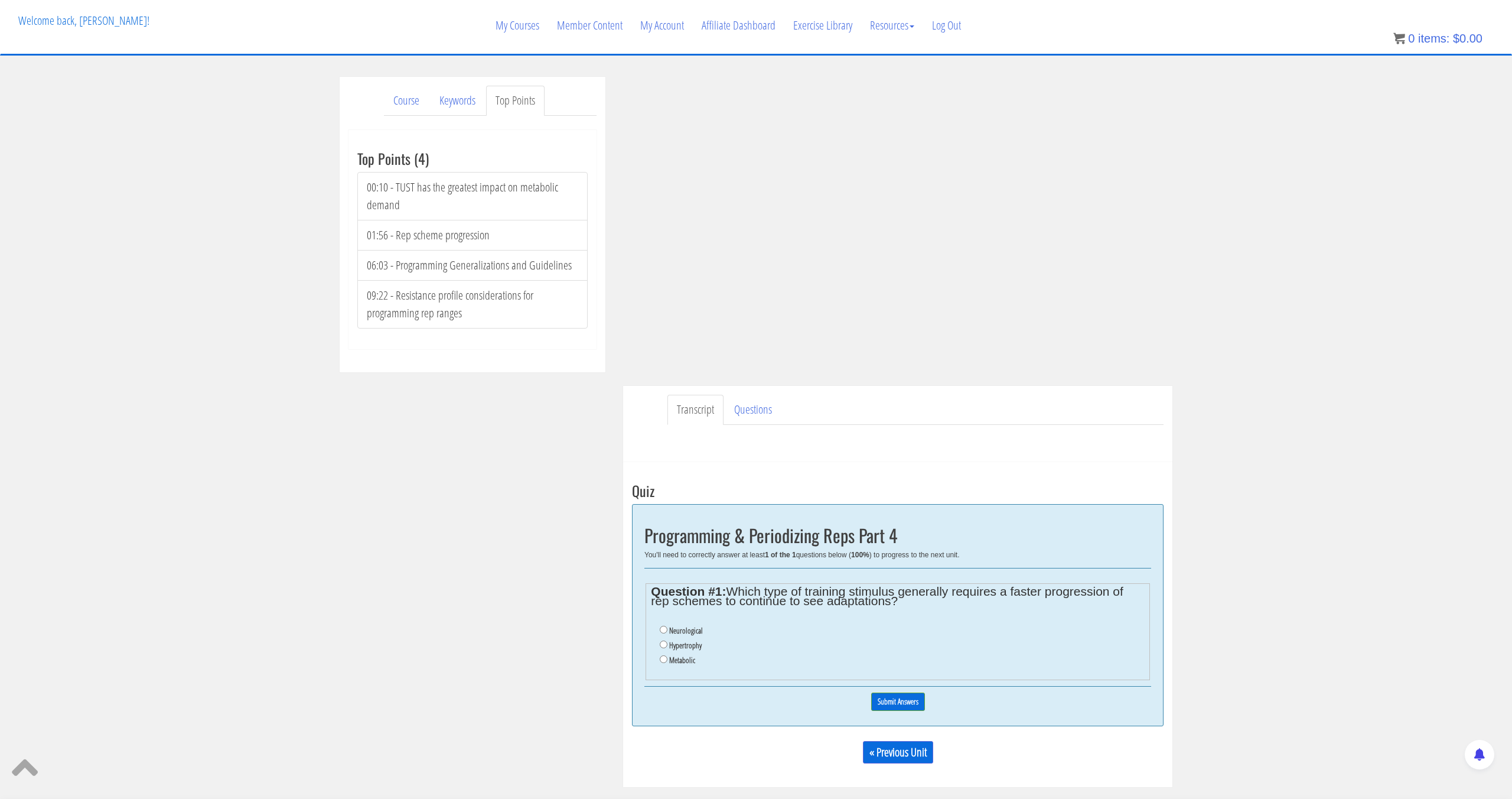
scroll to position [67, 0]
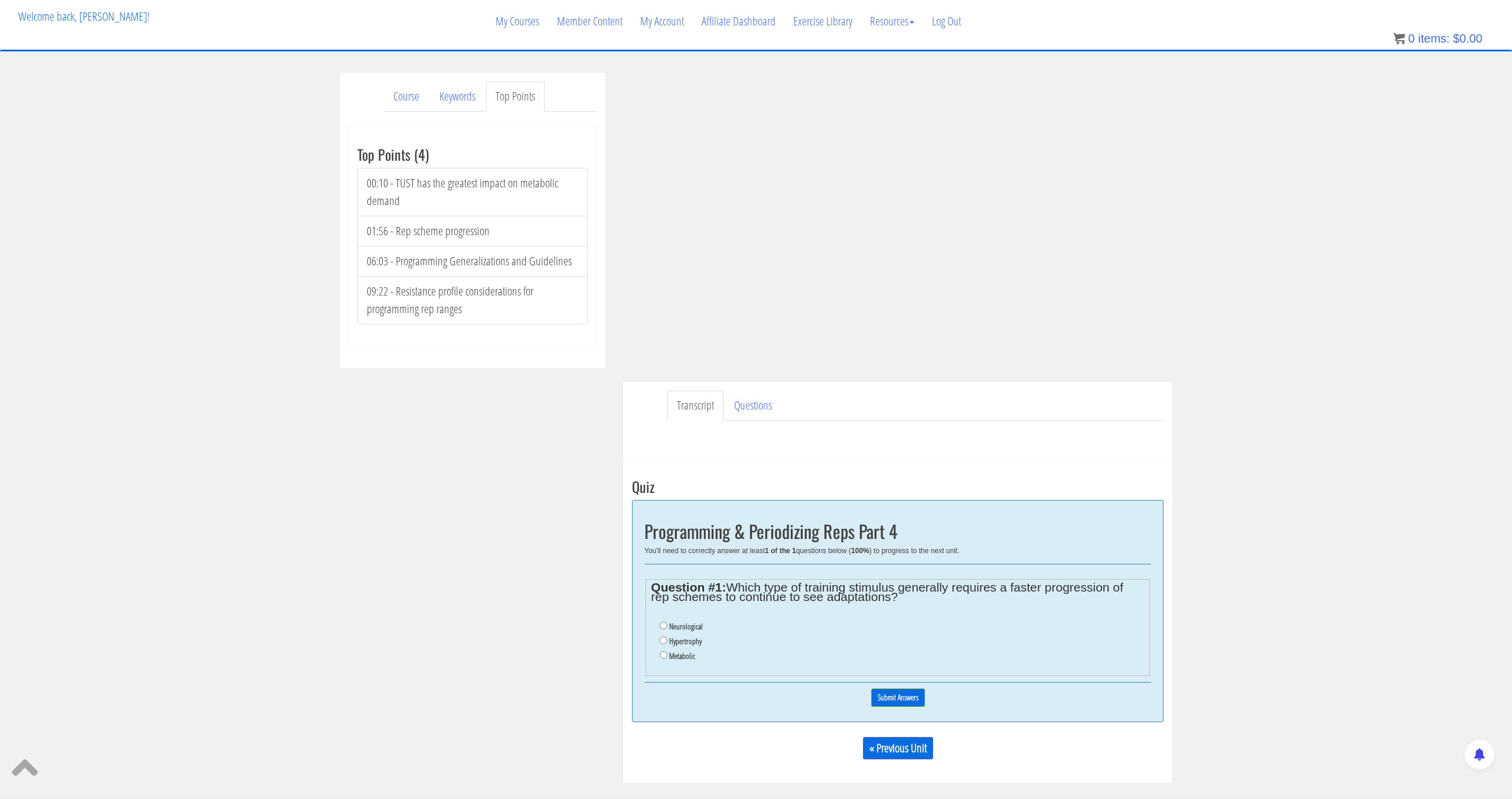
click at [685, 652] on label "Metabolic" at bounding box center [682, 656] width 26 height 10
click at [667, 652] on input "Metabolic" at bounding box center [663, 655] width 8 height 8
radio input "true"
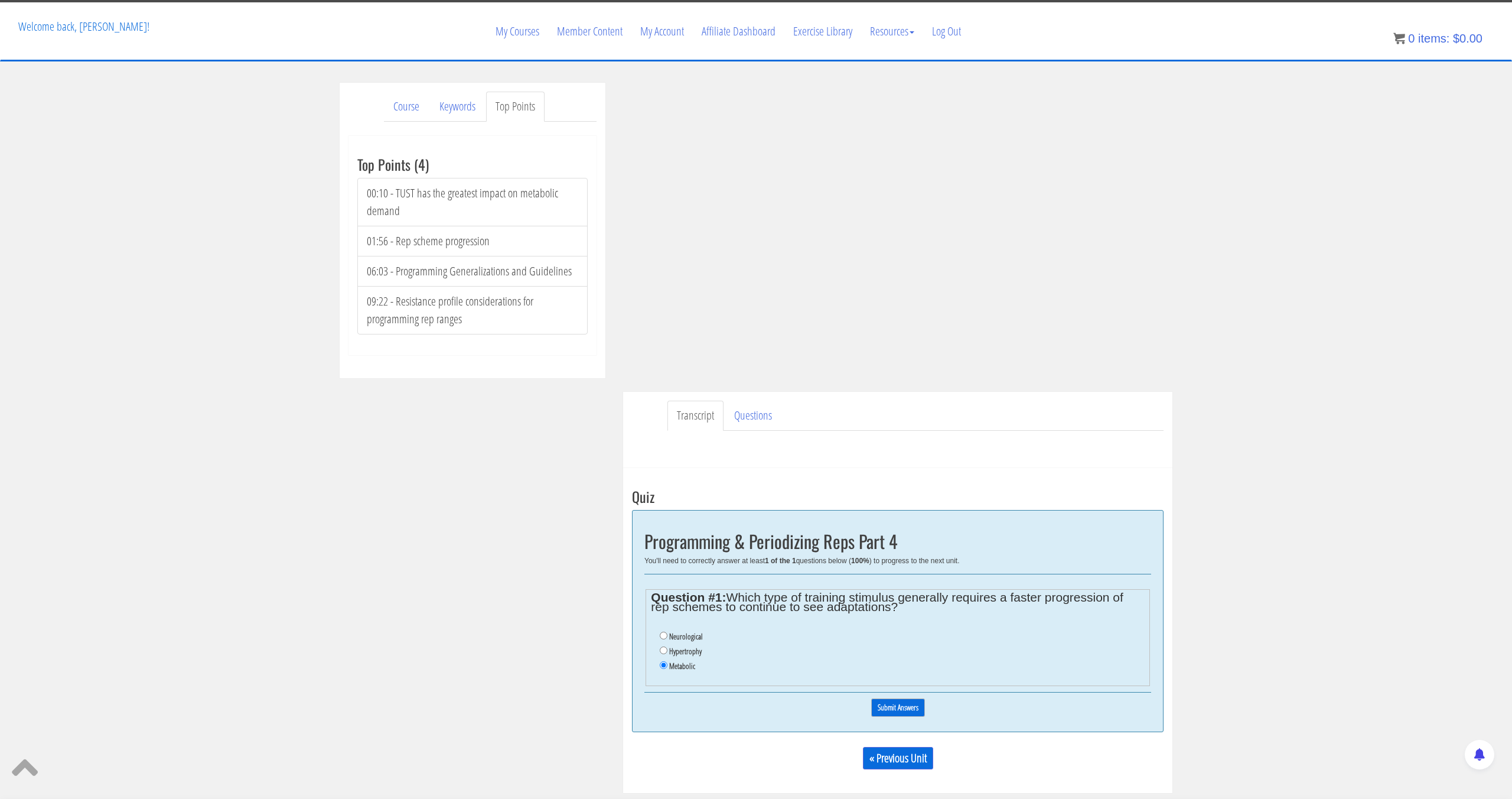
scroll to position [57, 0]
click at [901, 706] on input "Submit Answers" at bounding box center [898, 707] width 54 height 18
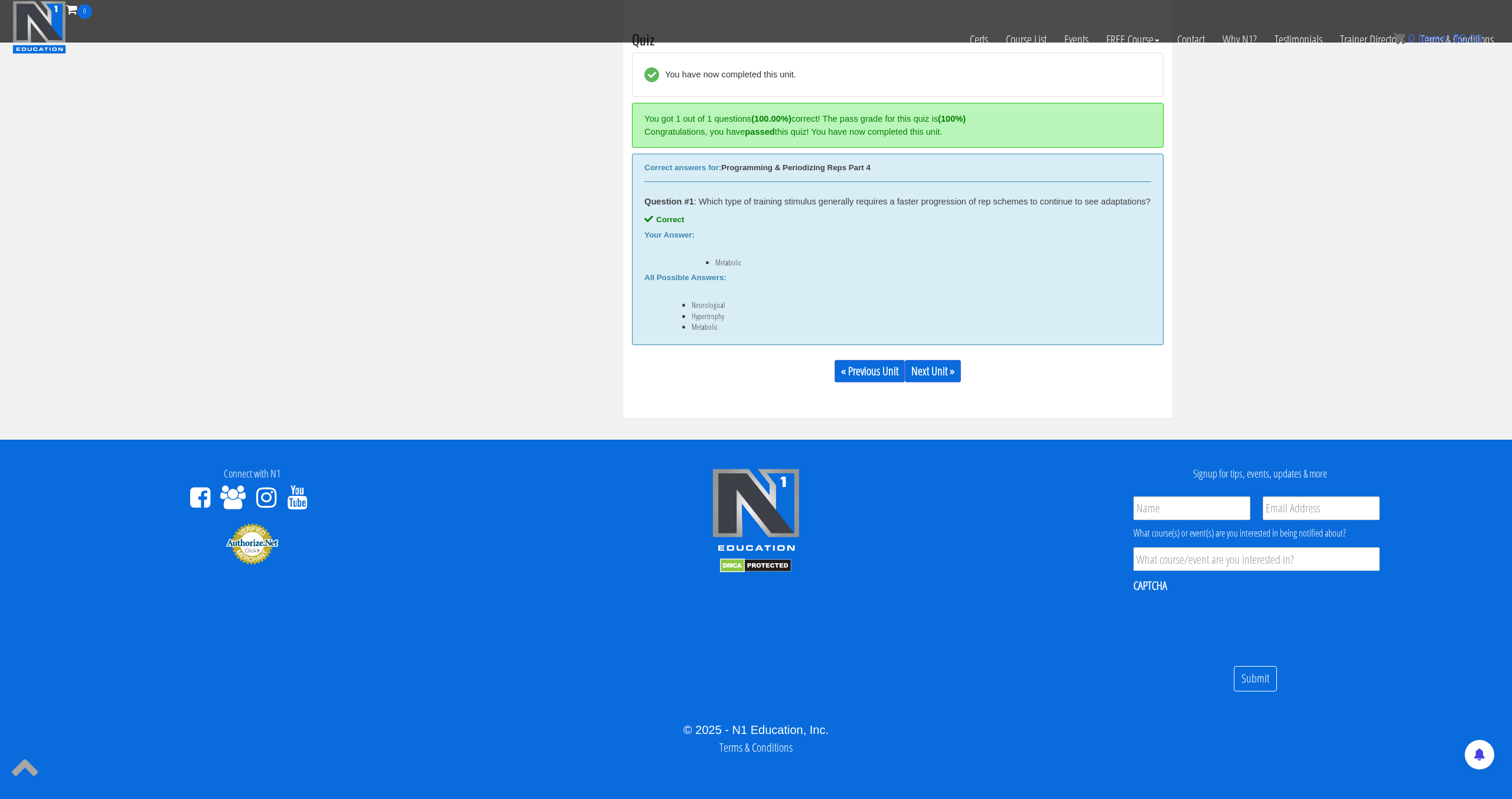
scroll to position [465, 0]
drag, startPoint x: 692, startPoint y: 306, endPoint x: 728, endPoint y: 327, distance: 41.7
click at [728, 327] on ul "Neurological Hypertrophy Metabolic" at bounding box center [898, 316] width 507 height 31
copy ul "Neurological Hypertrophy Metabolic"
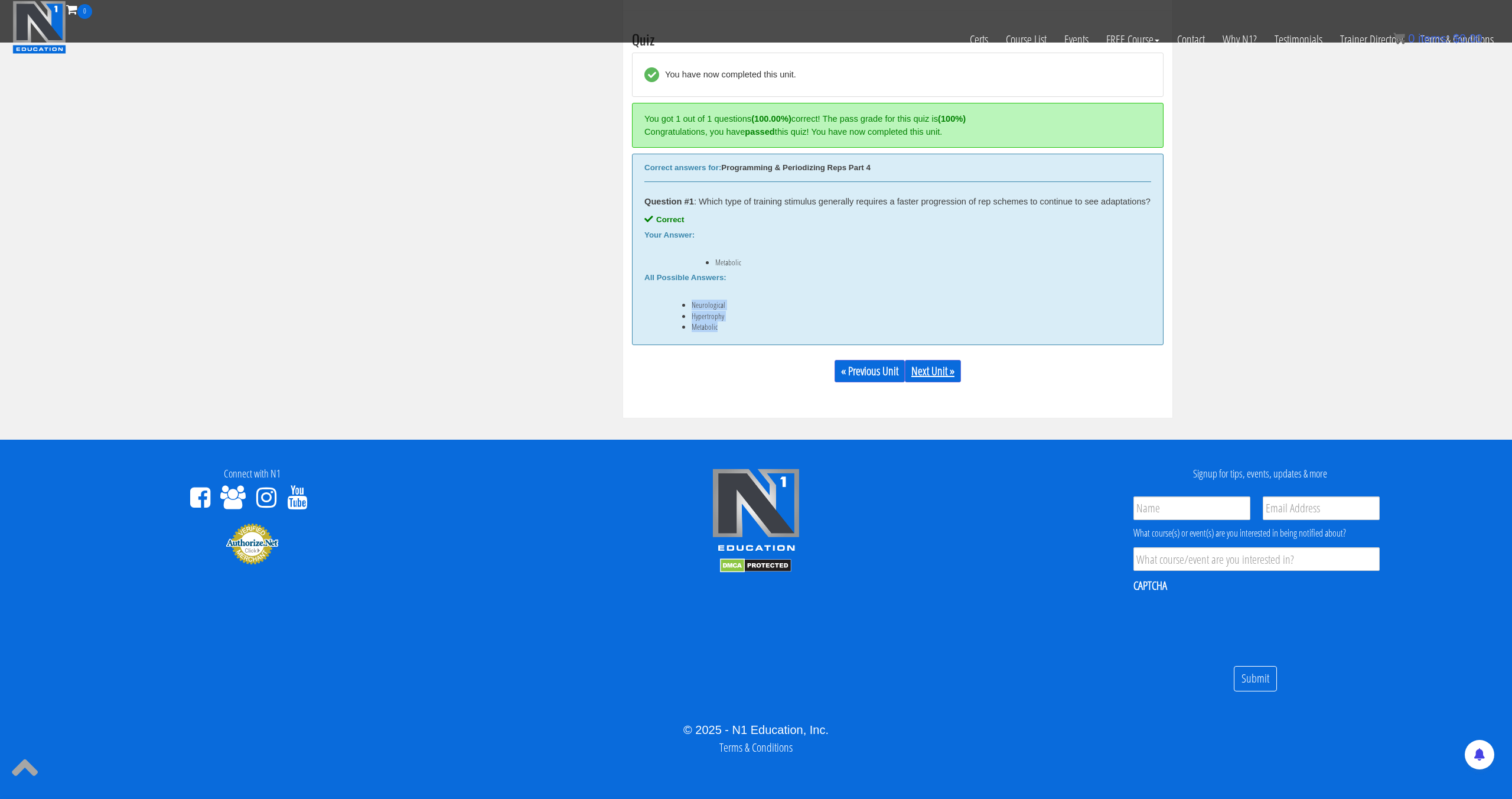
click at [929, 381] on link "Next Unit »" at bounding box center [933, 371] width 56 height 22
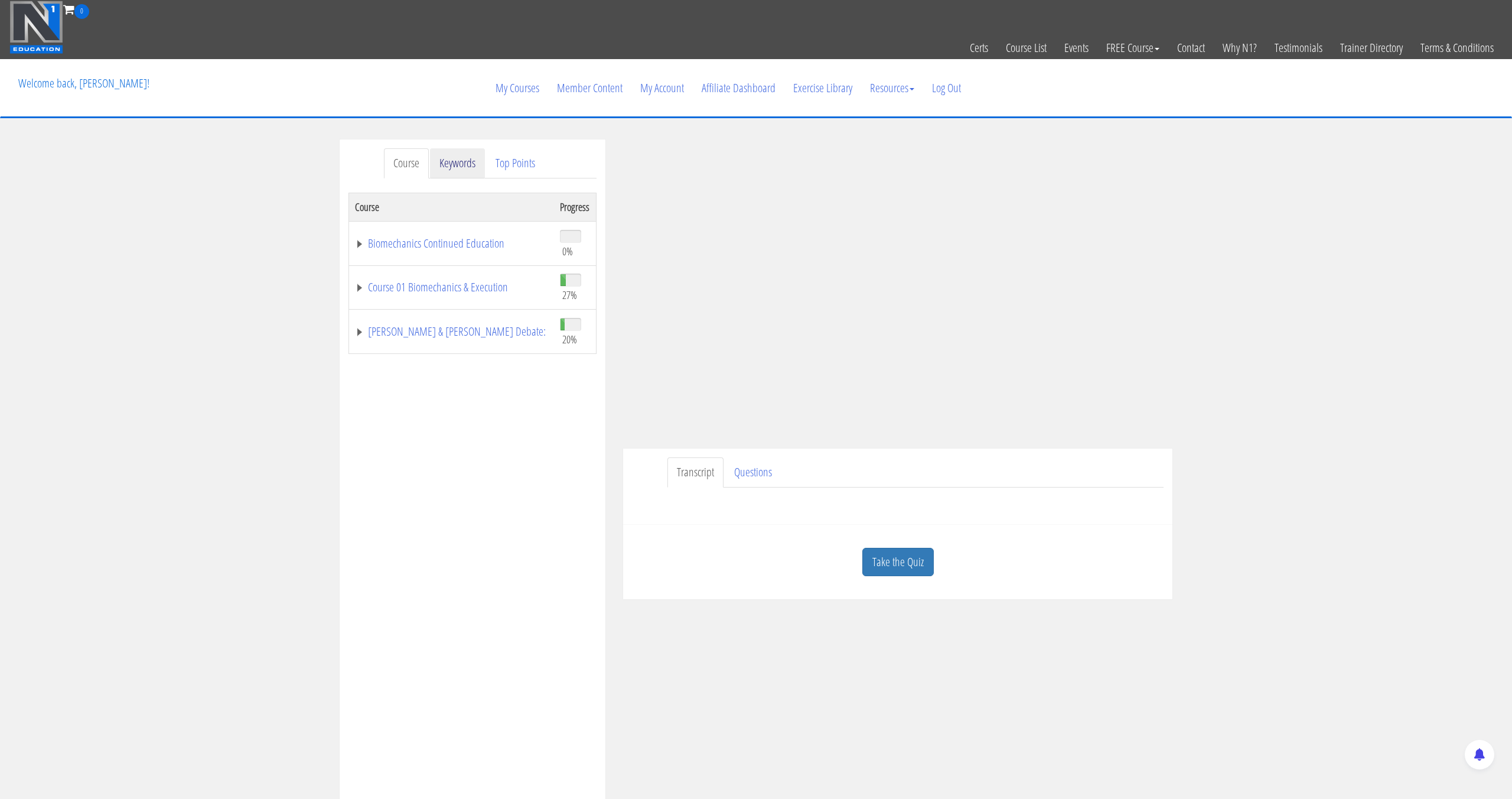
click at [476, 159] on link "Keywords" at bounding box center [457, 163] width 55 height 30
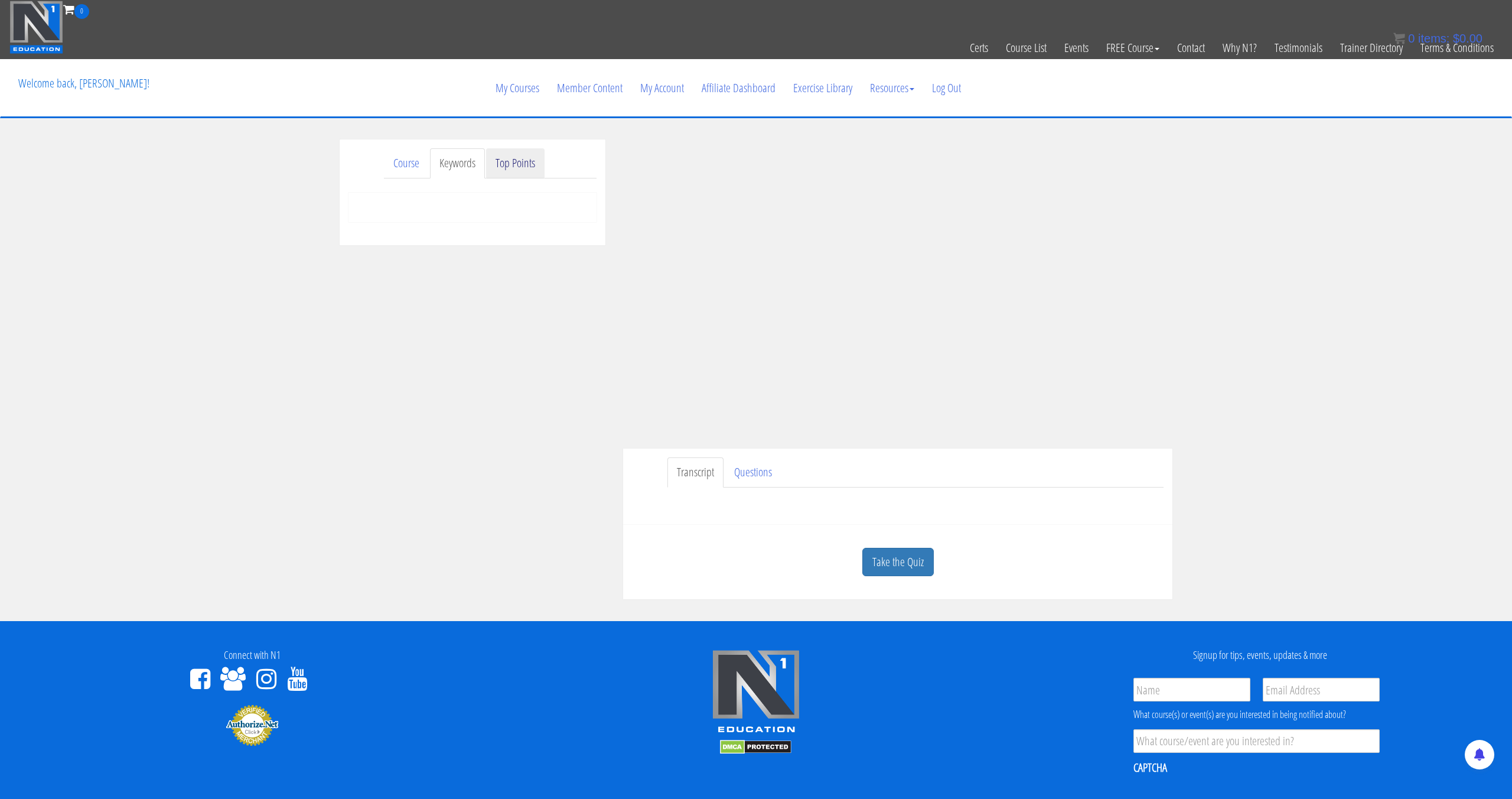
click at [521, 163] on link "Top Points" at bounding box center [515, 163] width 59 height 30
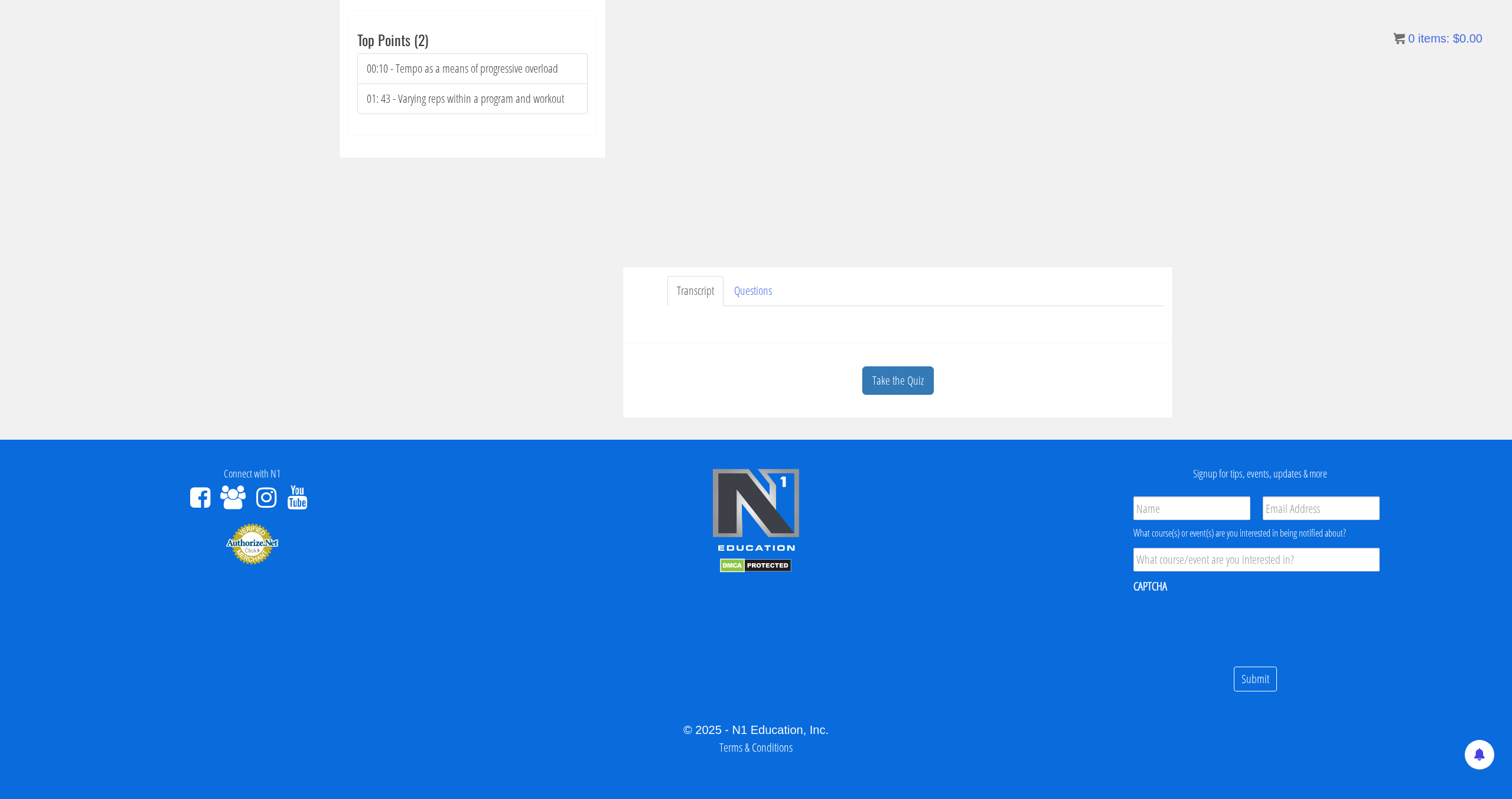
click at [1135, 327] on div "Have a question on this unit? Please submit it here: Name * First Last Email * *" at bounding box center [897, 320] width 531 height 28
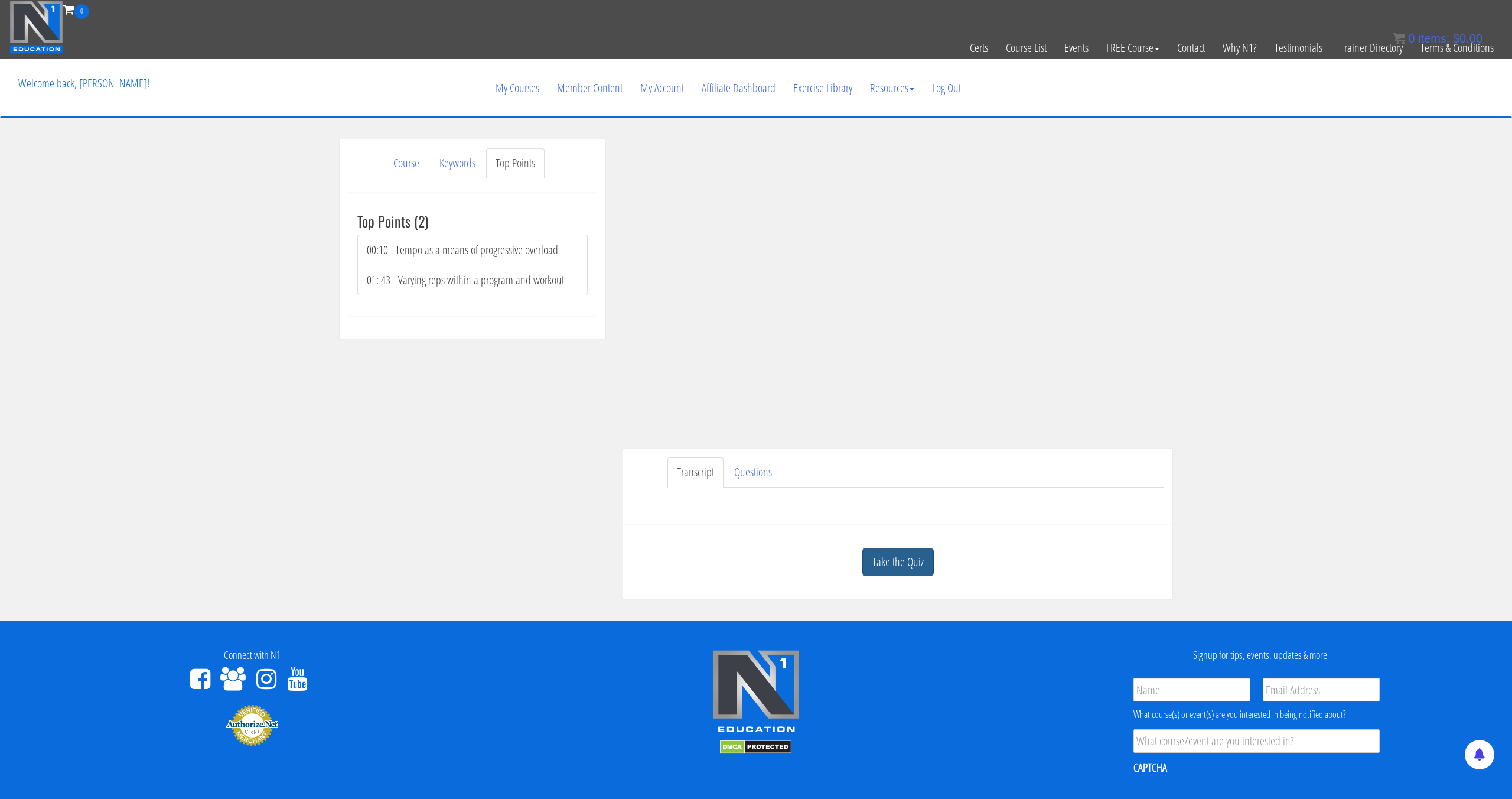
click at [927, 551] on link "Take the Quiz" at bounding box center [898, 563] width 71 height 29
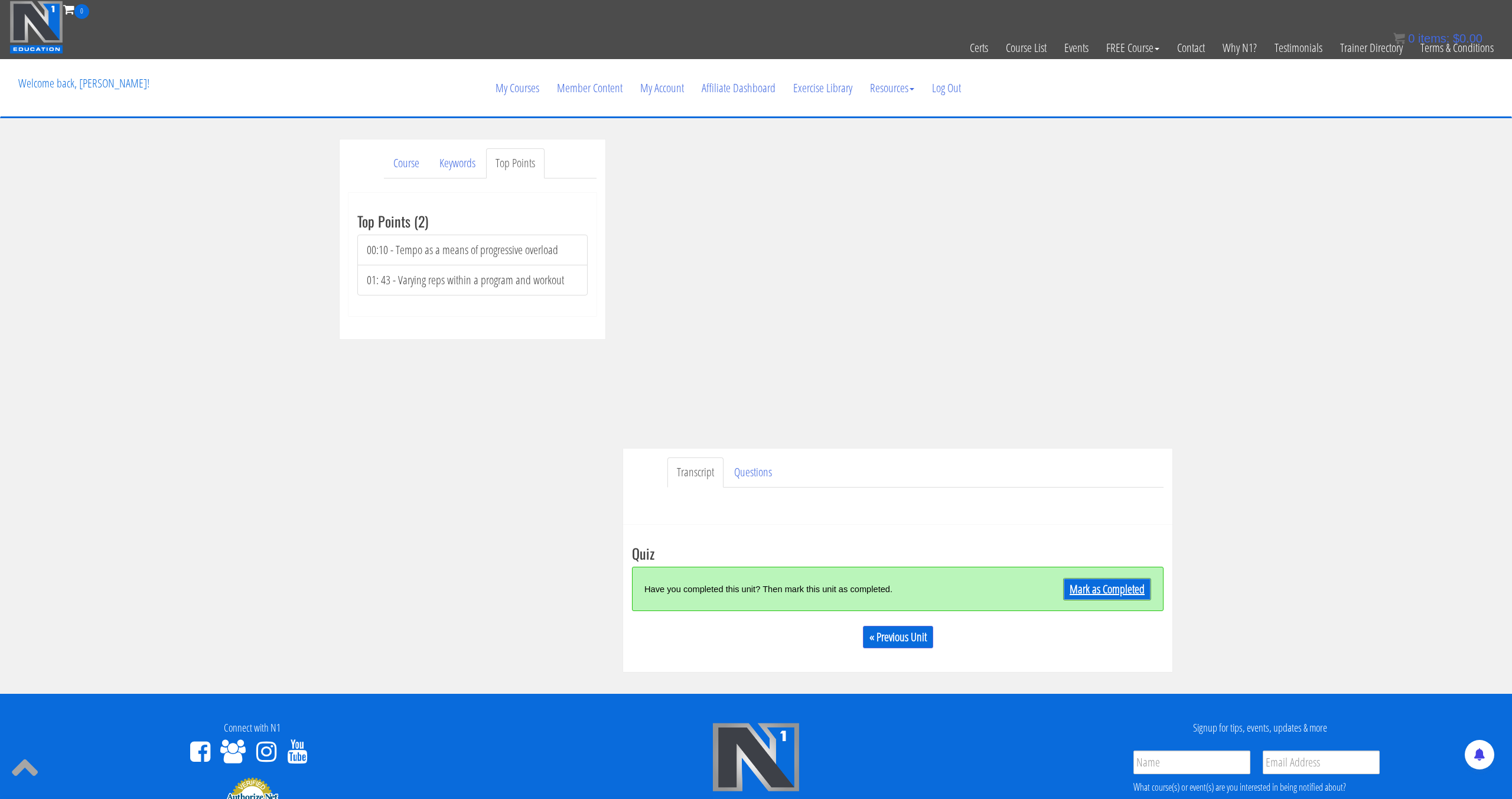
click at [1108, 589] on link "Mark as Completed" at bounding box center [1107, 589] width 88 height 22
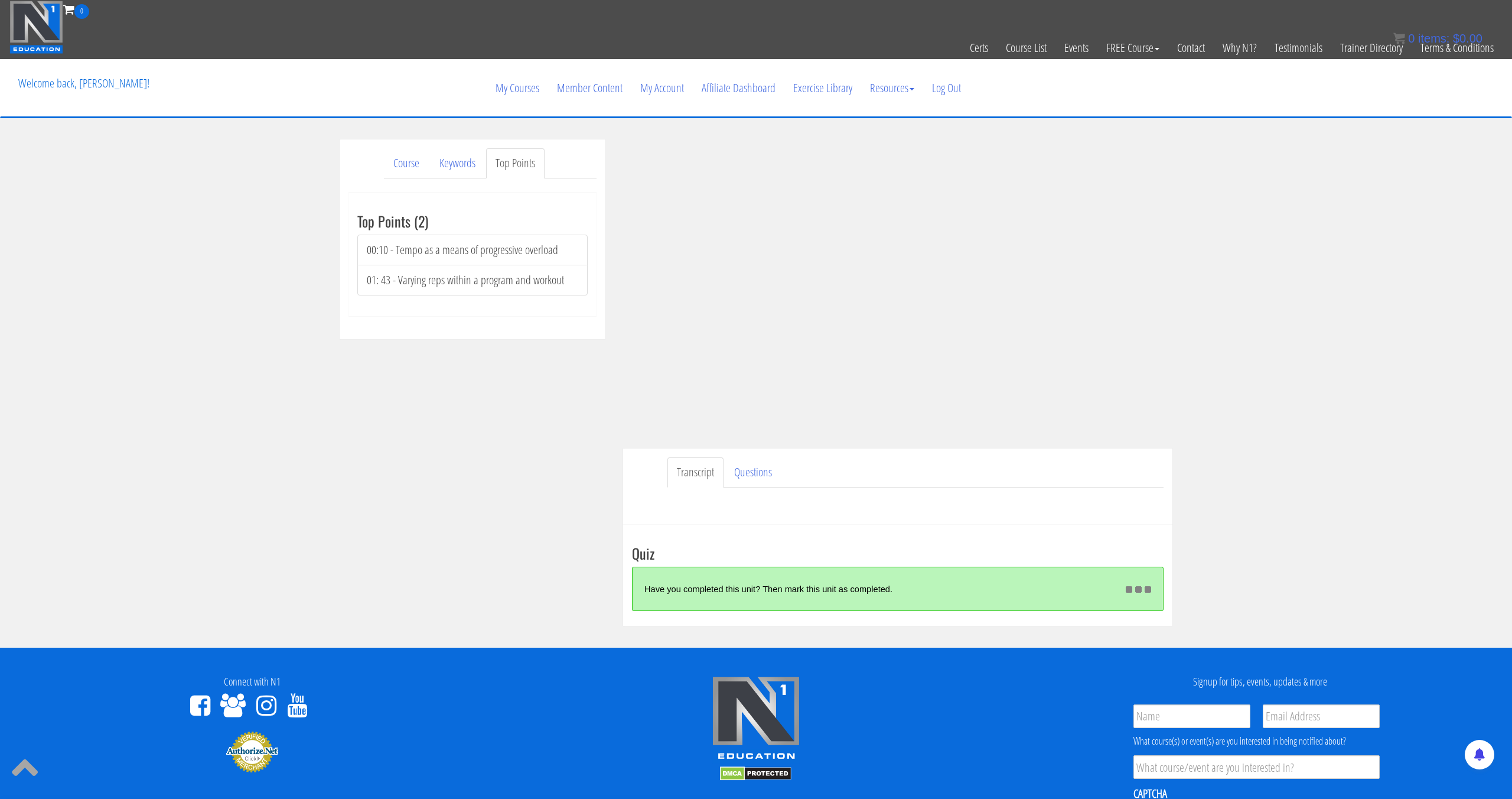
scroll to position [2, 0]
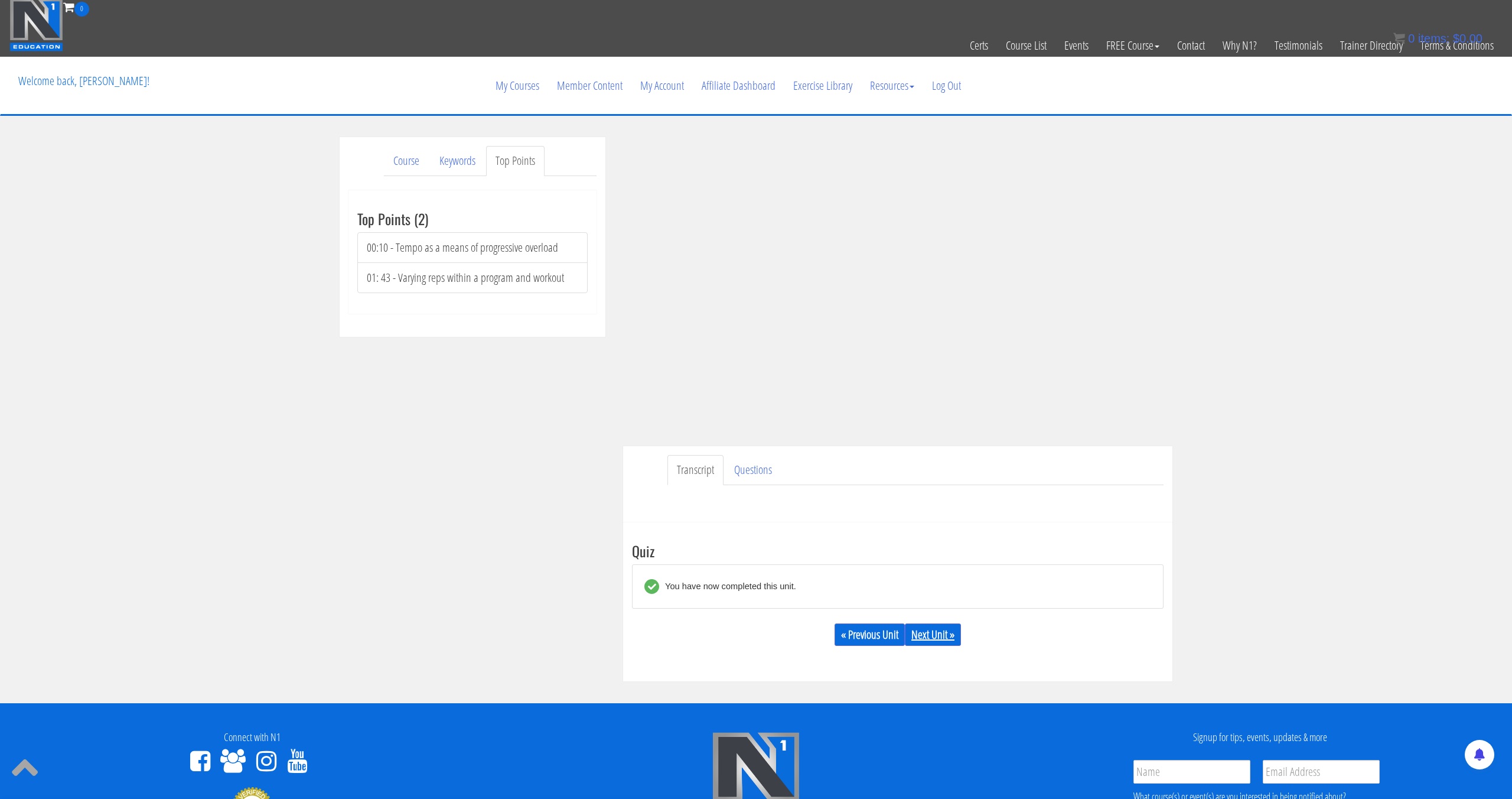
click at [926, 628] on link "Next Unit »" at bounding box center [933, 634] width 56 height 22
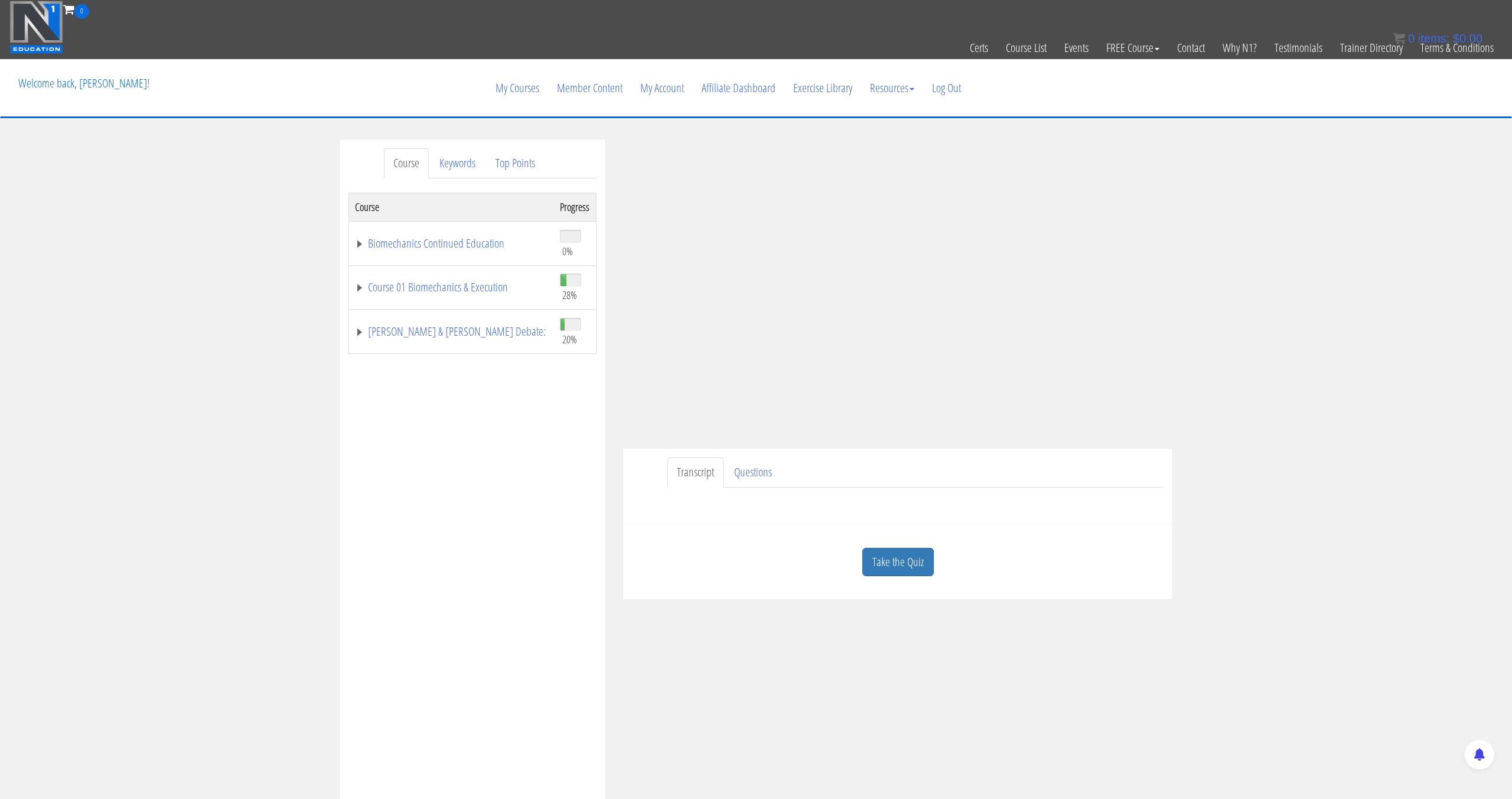
click at [412, 165] on link "Course" at bounding box center [406, 163] width 45 height 30
click at [516, 80] on link "My Courses" at bounding box center [518, 88] width 62 height 57
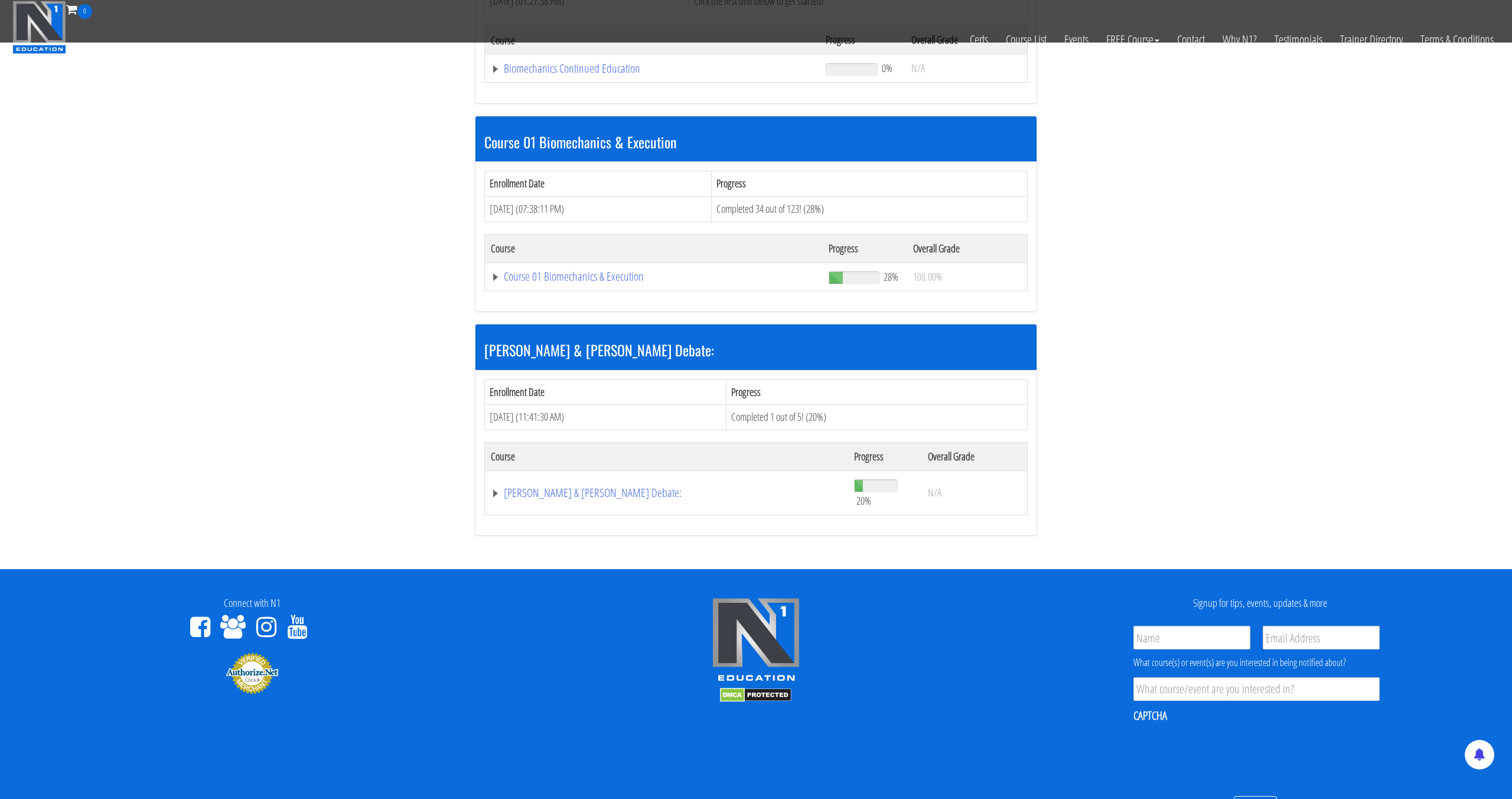
scroll to position [276, 0]
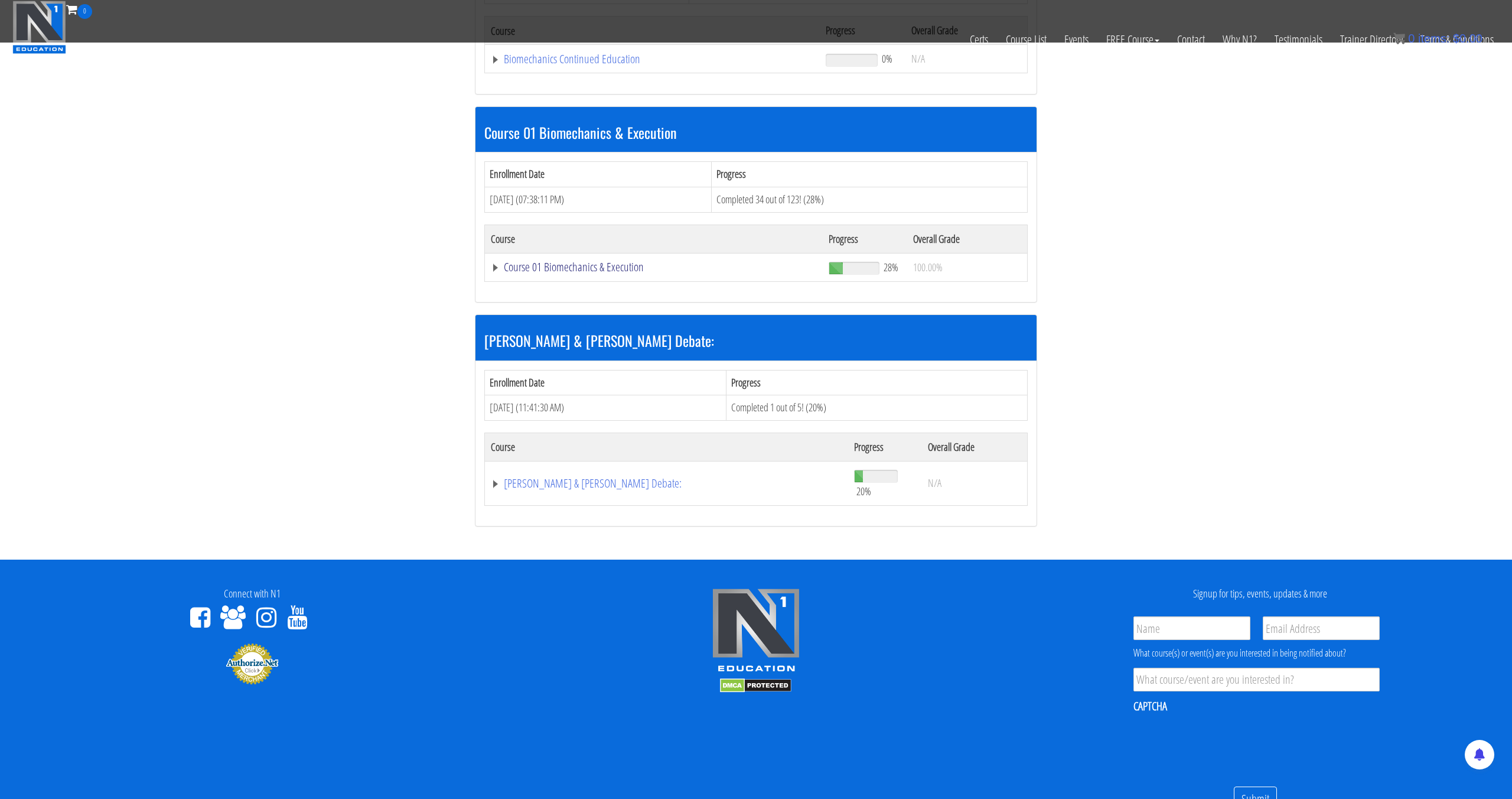
click at [555, 65] on link "Course 01 Biomechanics & Execution" at bounding box center [652, 59] width 323 height 12
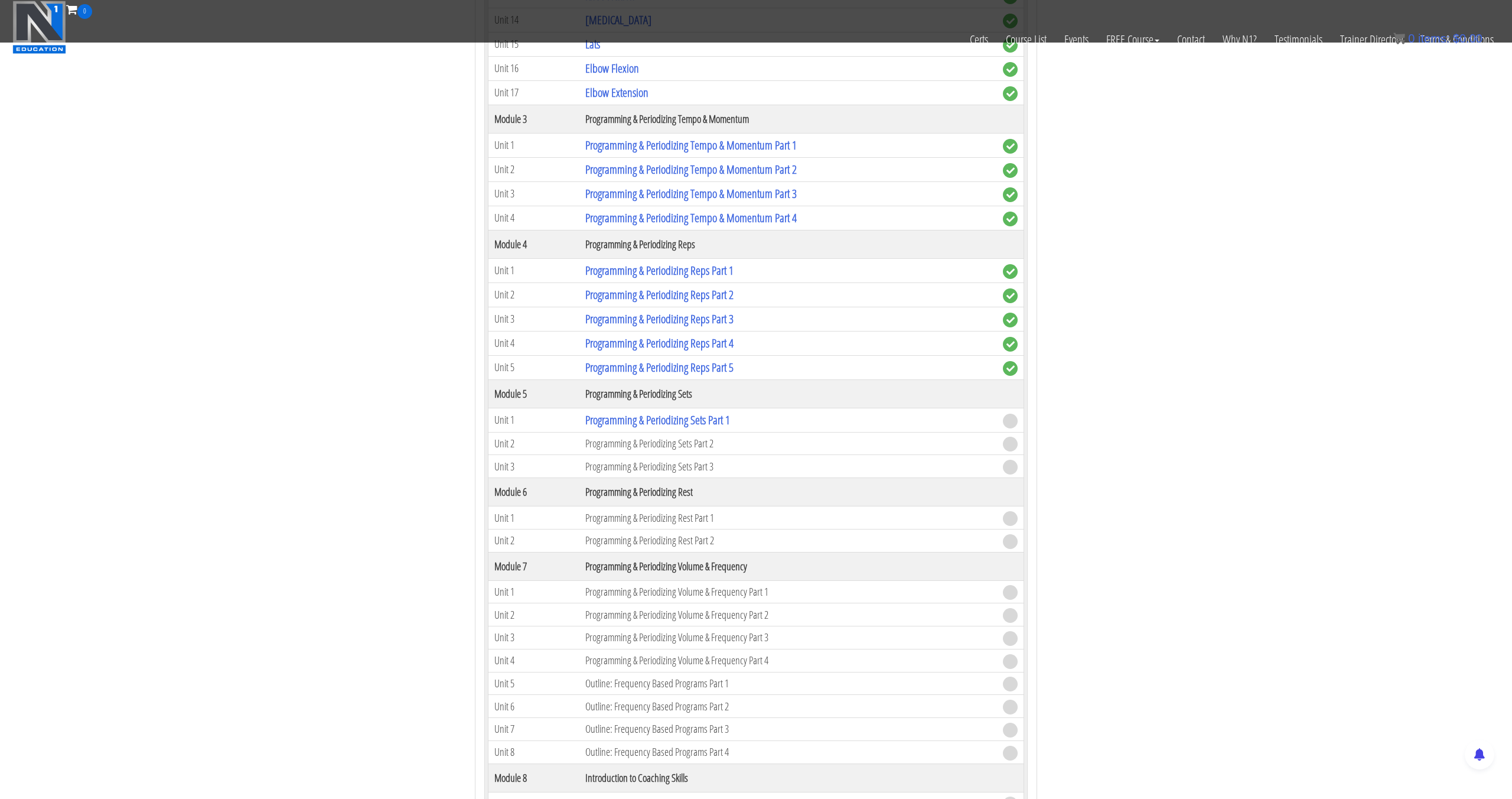
scroll to position [1143, 0]
click at [654, 222] on link "Programming & Periodizing Tempo & Momentum Part 4" at bounding box center [691, 218] width 212 height 16
click at [674, 146] on link "Programming & Periodizing Tempo & Momentum Part 1" at bounding box center [691, 146] width 212 height 16
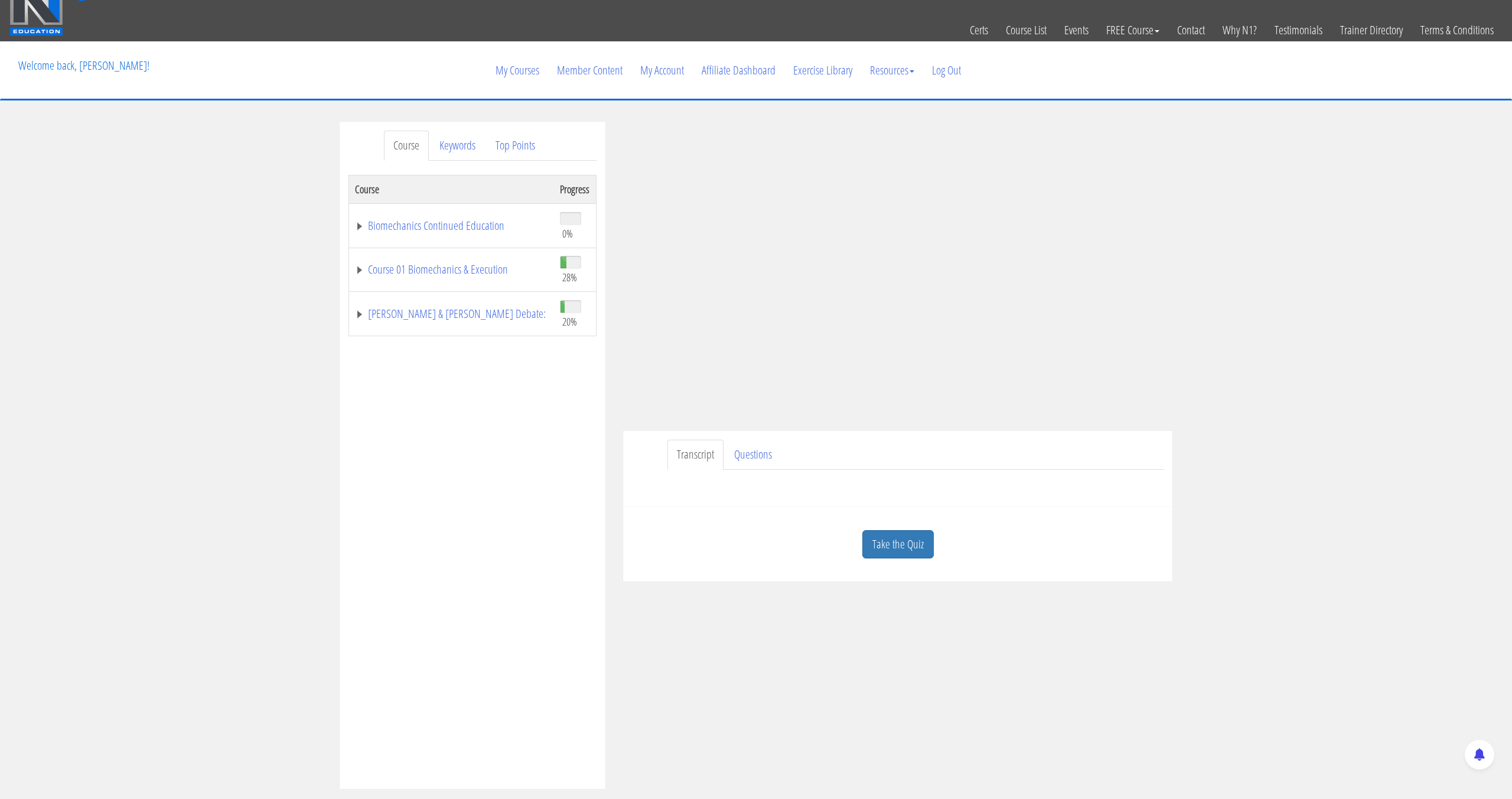
click at [883, 533] on link "Take the Quiz" at bounding box center [898, 544] width 71 height 29
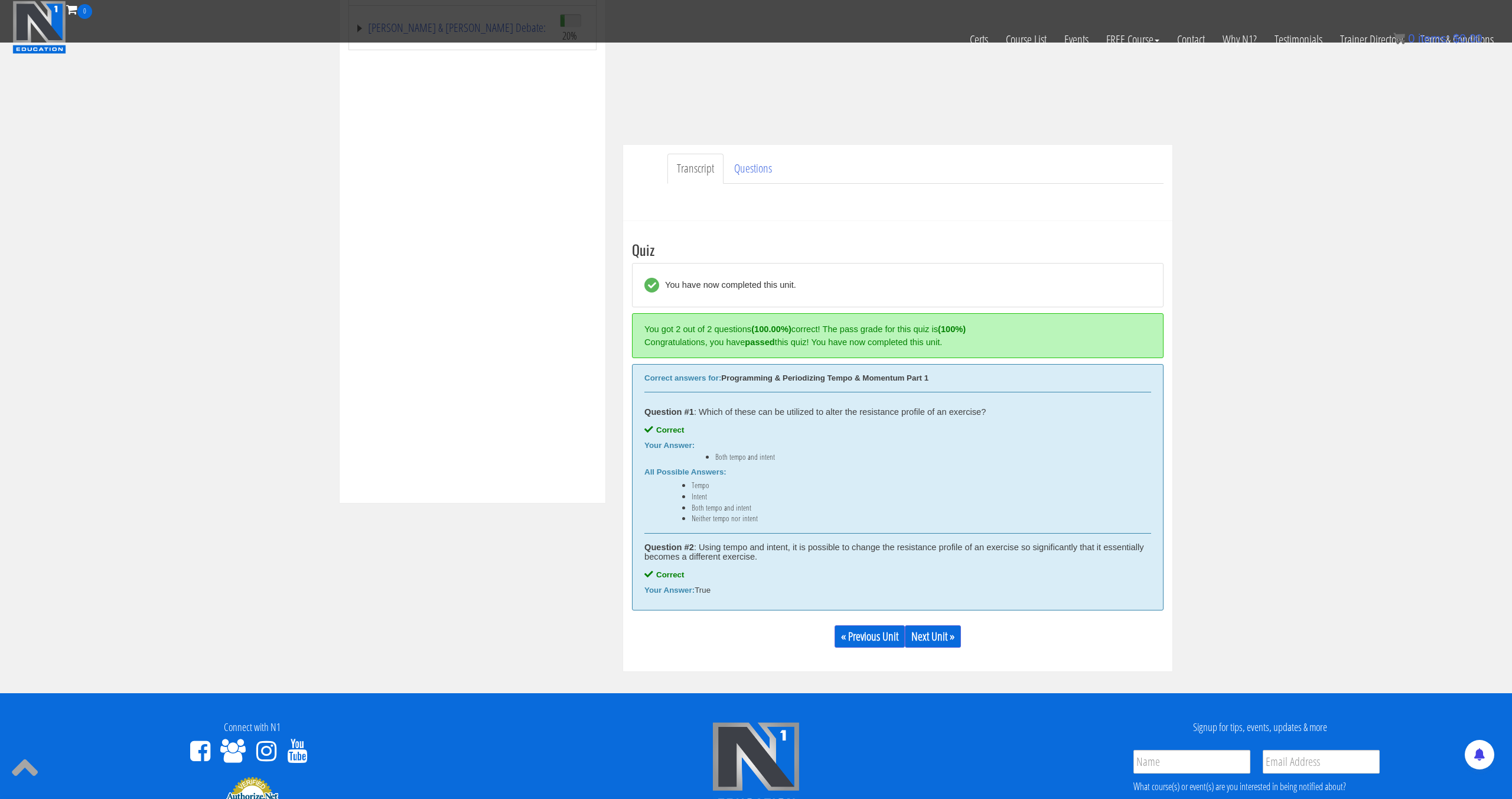
scroll to position [294, 0]
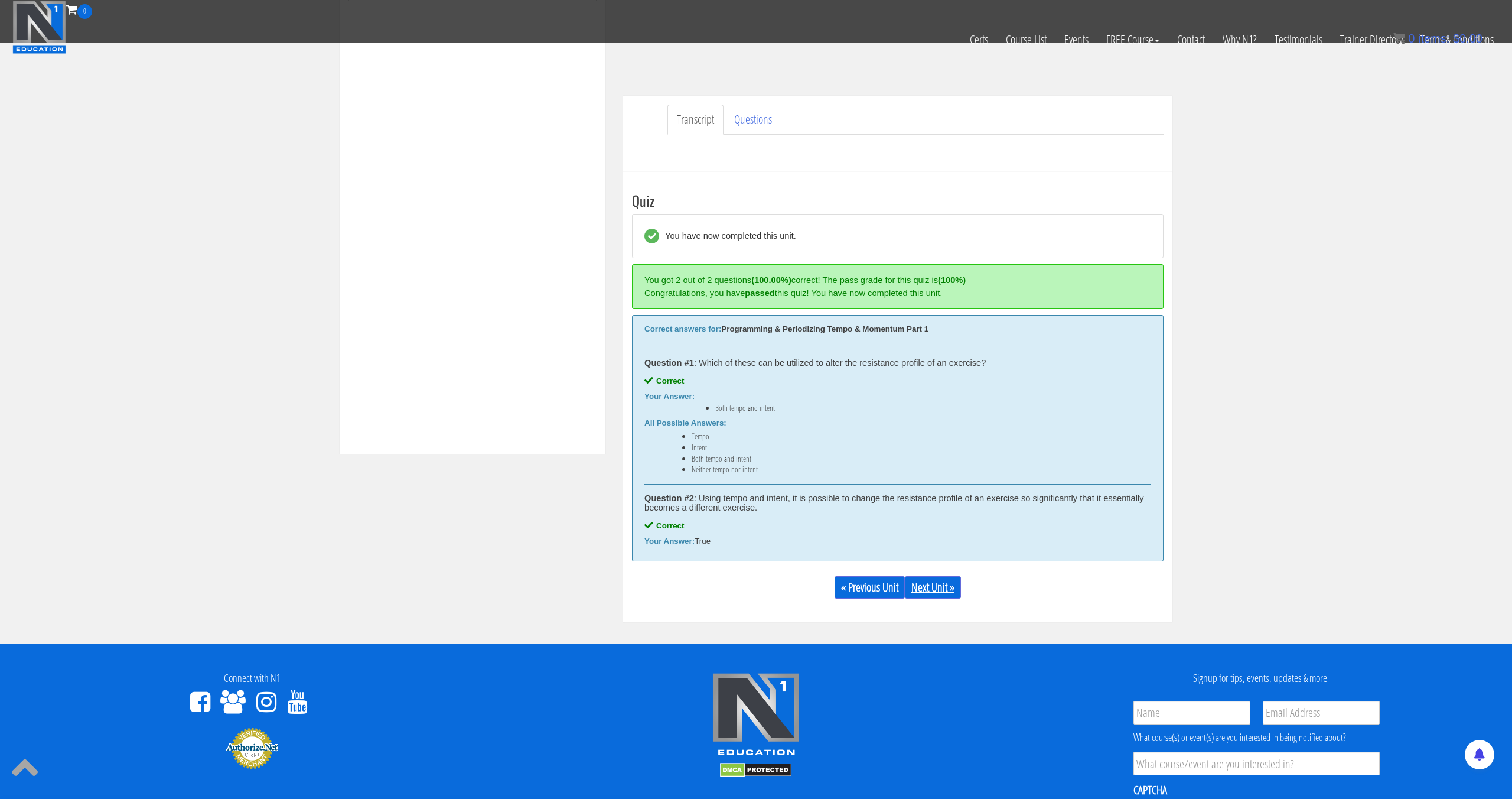
click at [943, 594] on link "Next Unit »" at bounding box center [933, 587] width 56 height 22
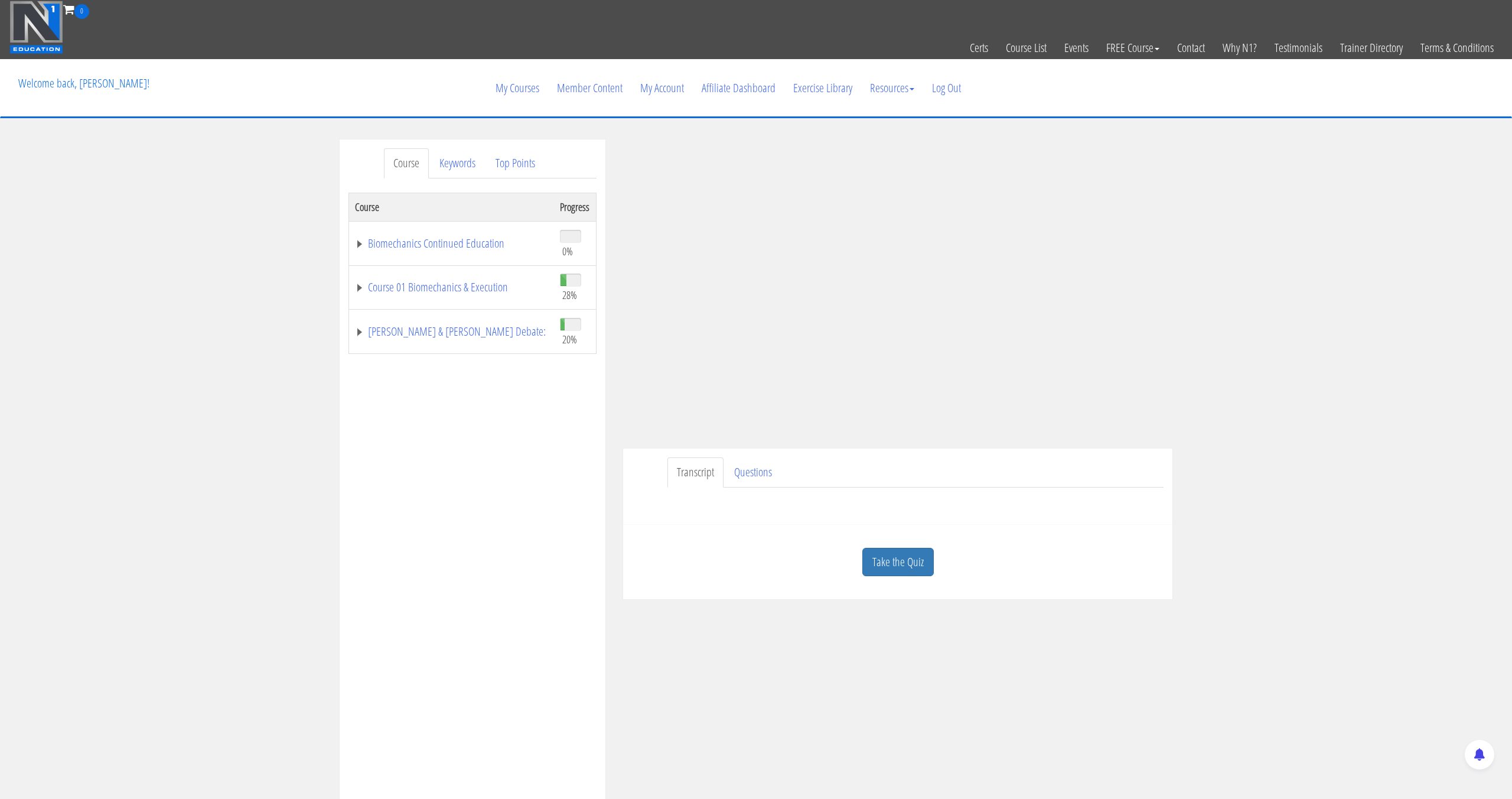
click at [924, 566] on link "Take the Quiz" at bounding box center [898, 563] width 71 height 29
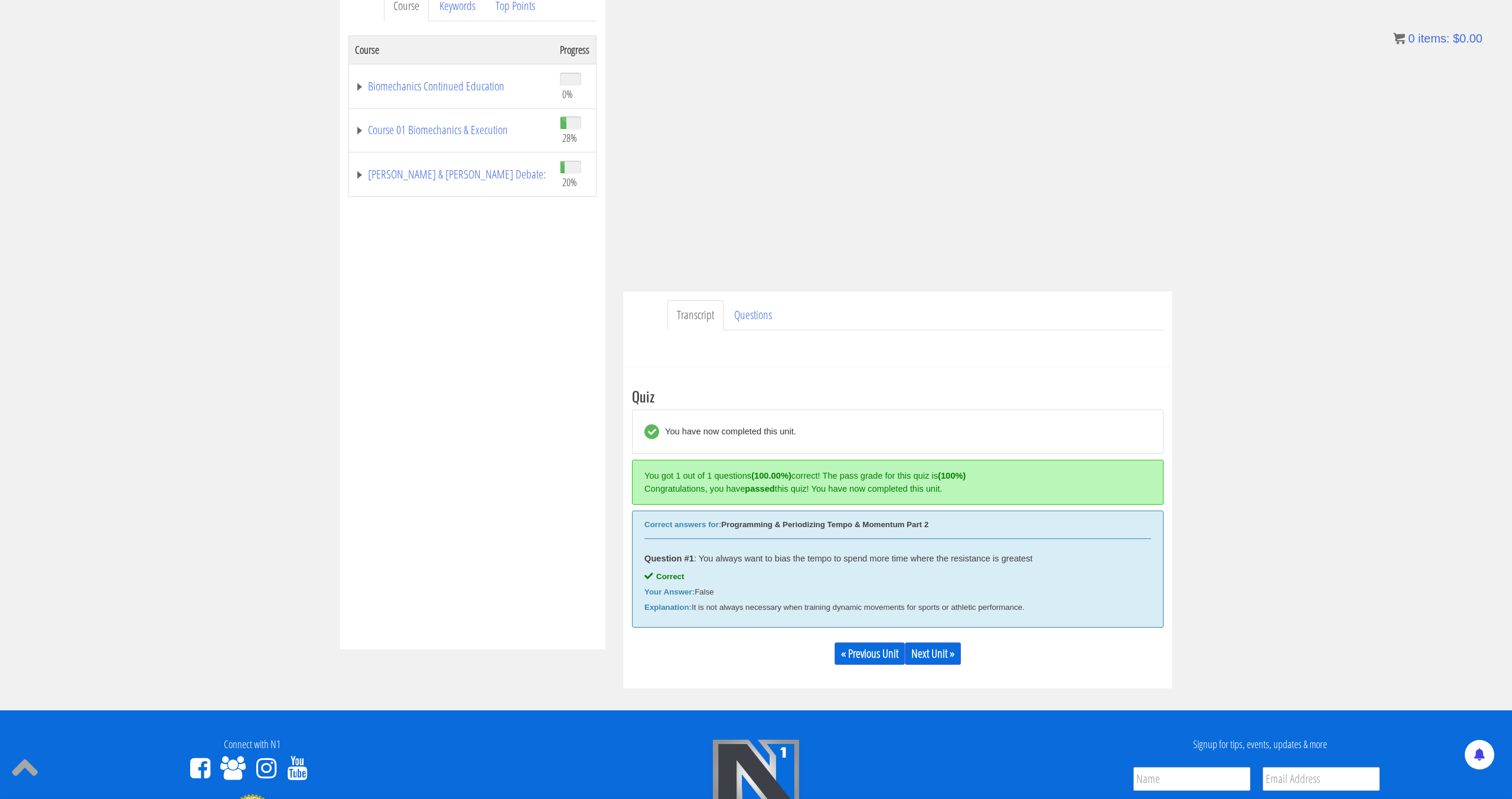
scroll to position [159, 0]
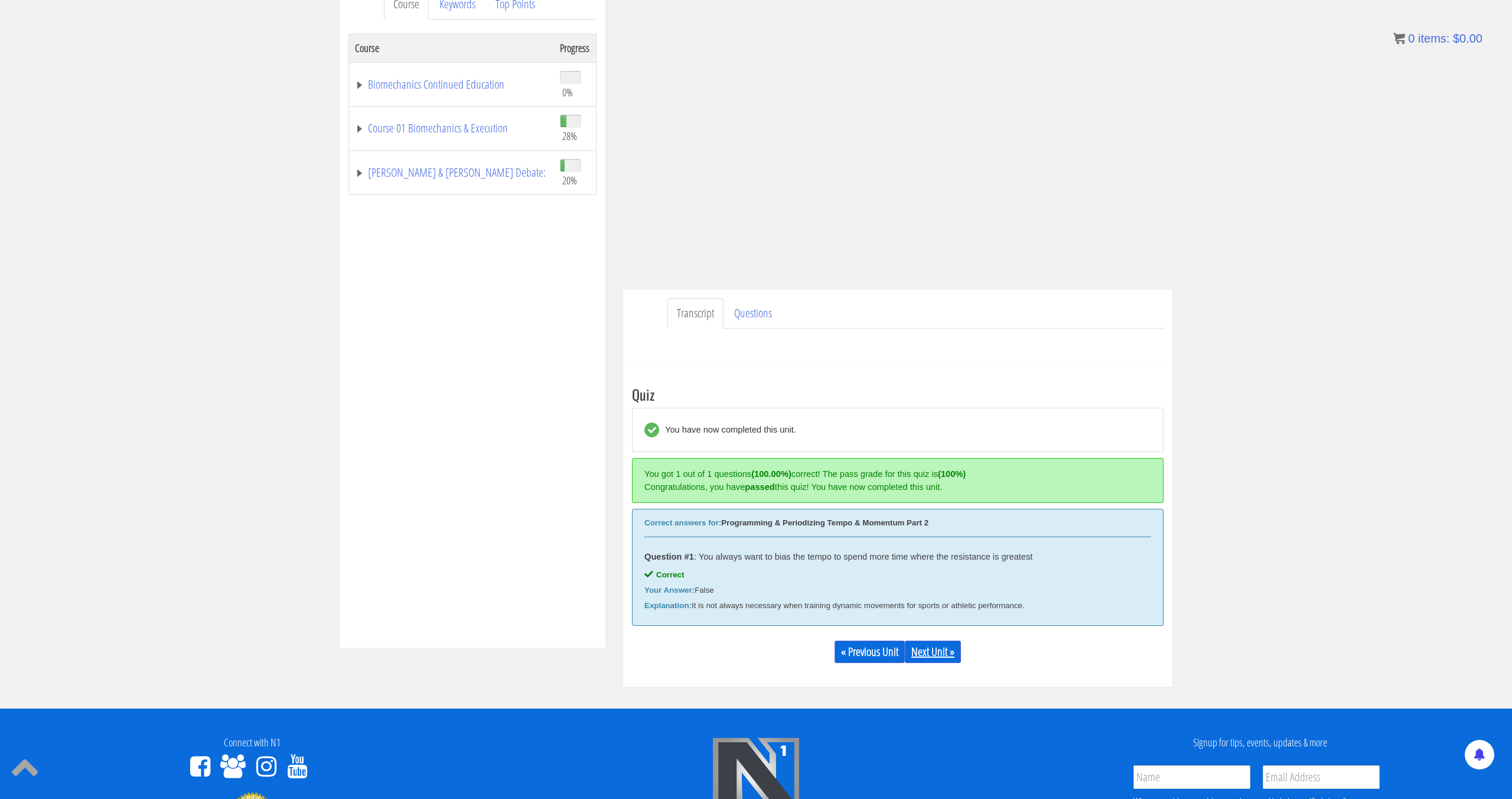
click at [938, 656] on link "Next Unit »" at bounding box center [933, 651] width 56 height 22
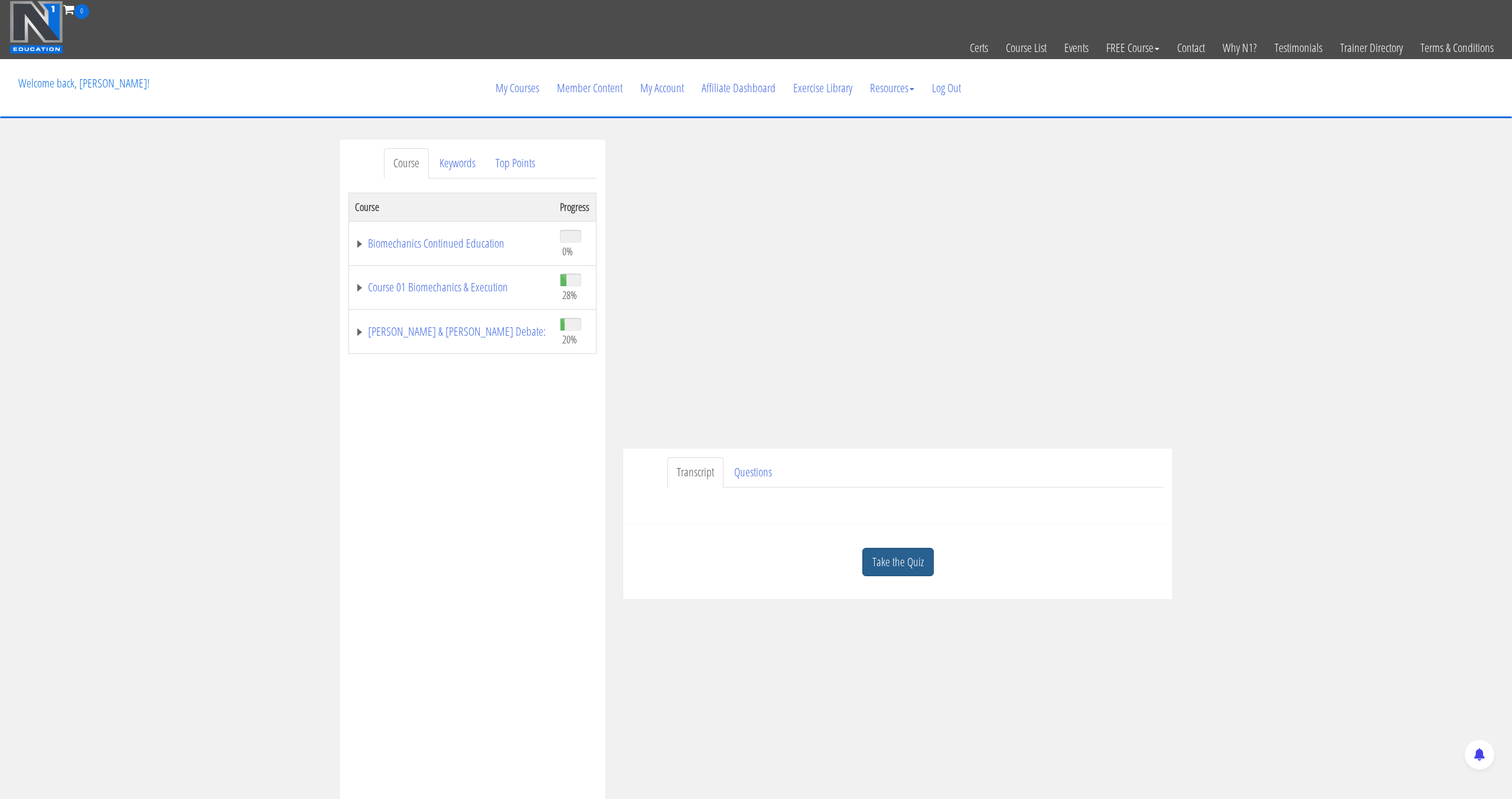
click at [901, 556] on link "Take the Quiz" at bounding box center [898, 563] width 71 height 29
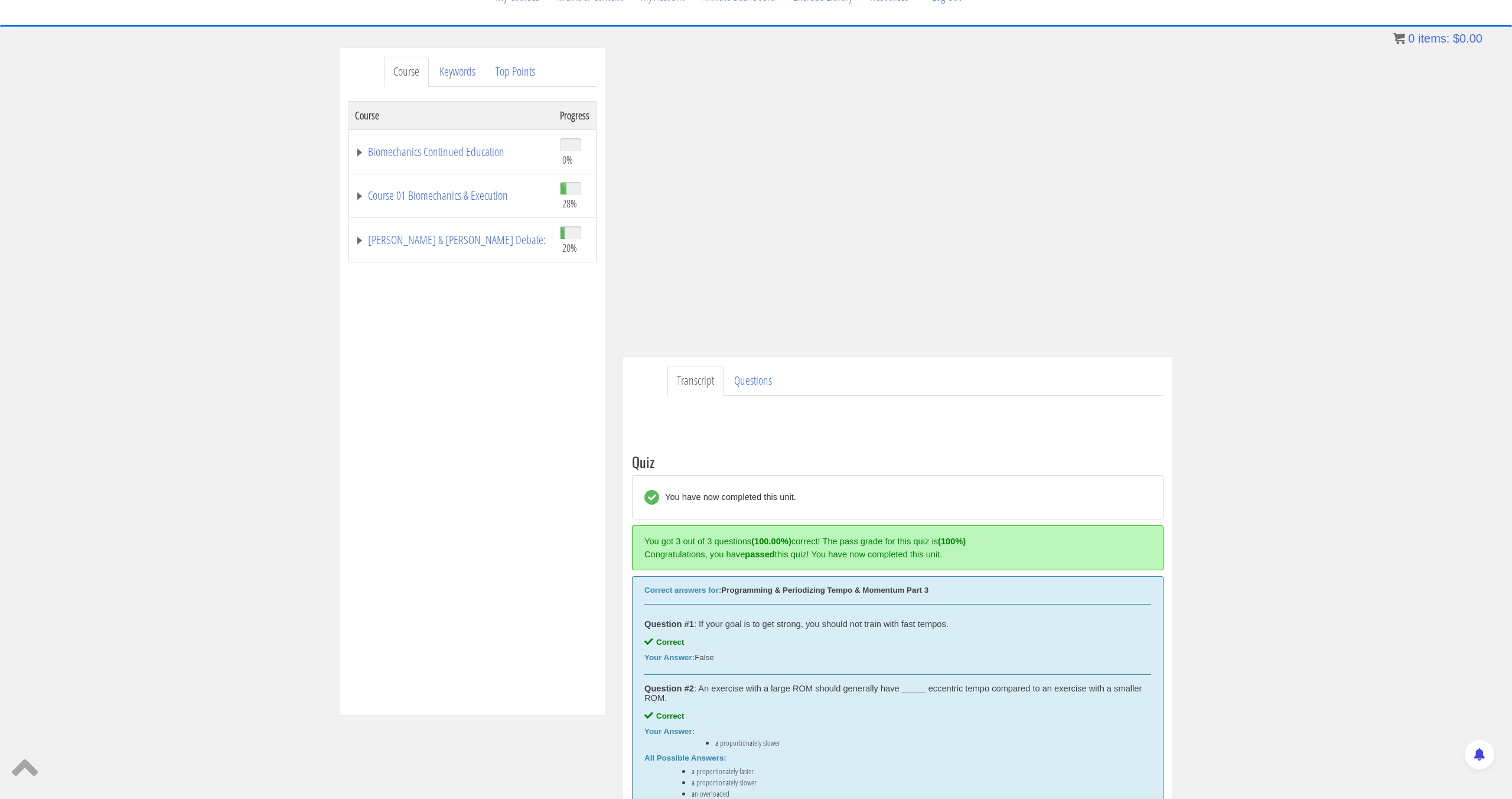
scroll to position [88, 0]
